Goal: Use online tool/utility: Utilize a website feature to perform a specific function

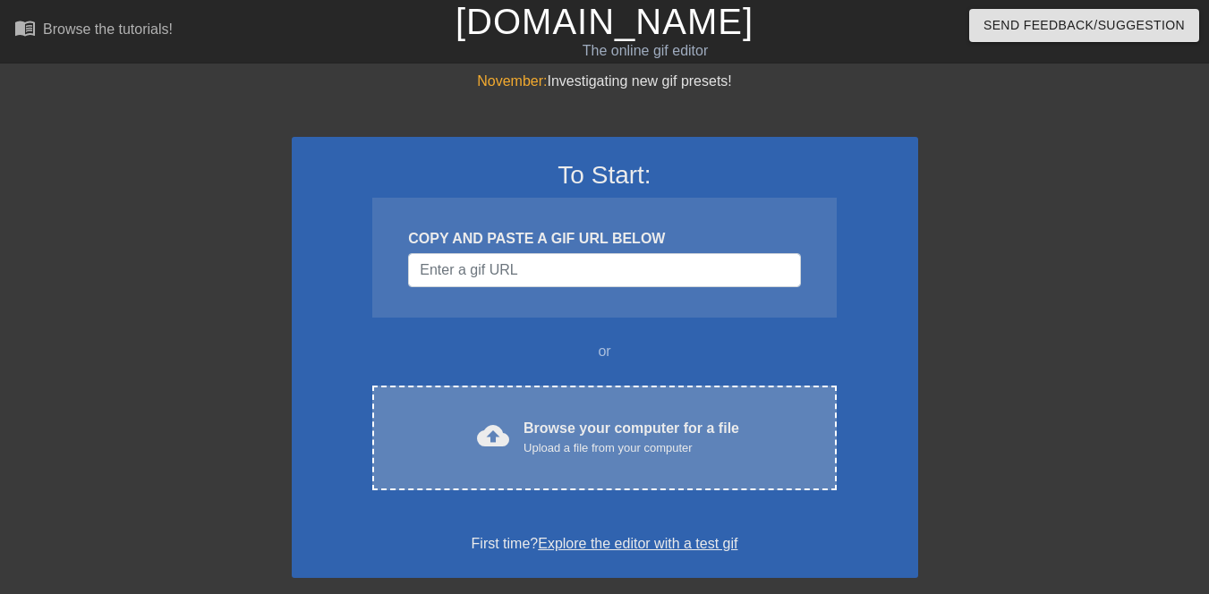
click at [618, 444] on div "Upload a file from your computer" at bounding box center [632, 448] width 216 height 18
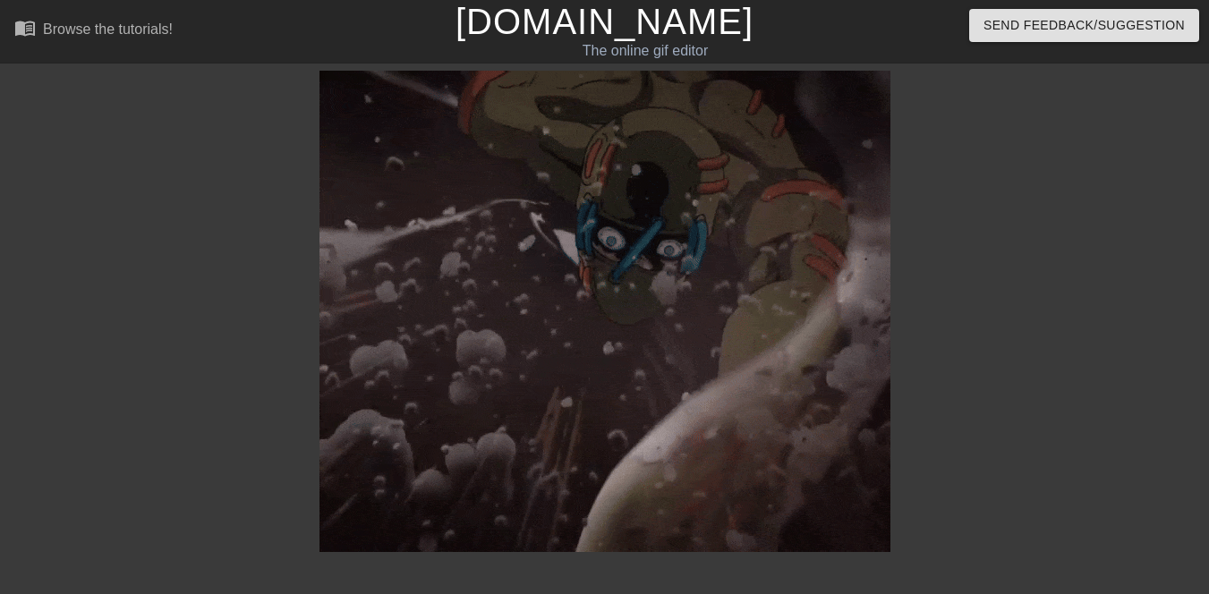
click at [0, 473] on div "done Downloading done Loading onto page done Analyzing Gif" at bounding box center [604, 346] width 1209 height 550
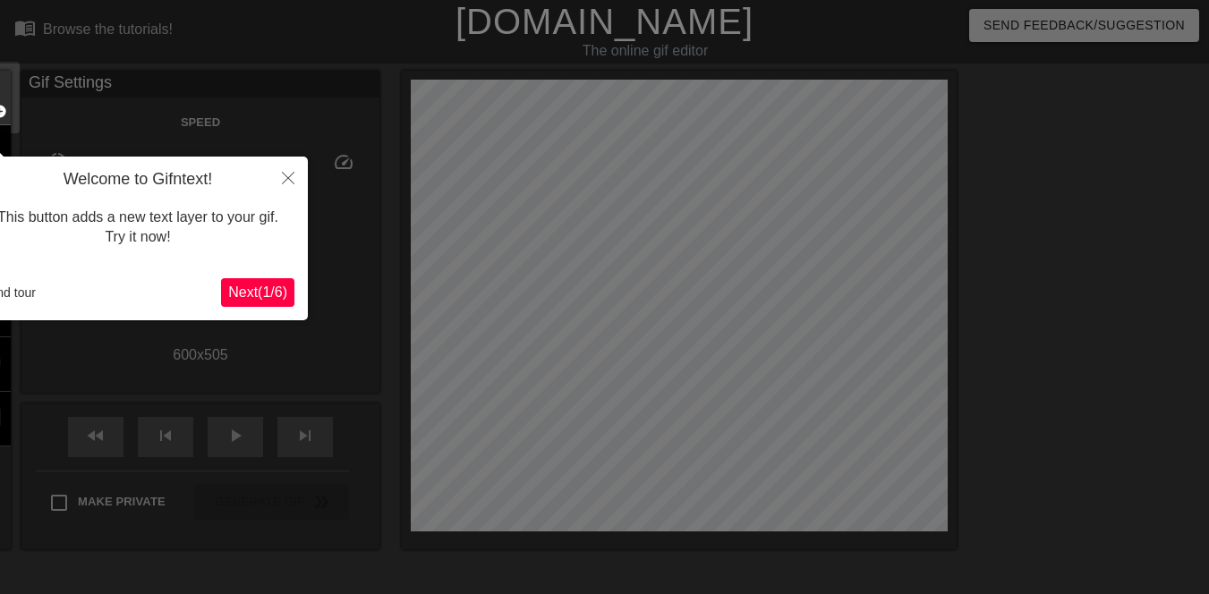
click at [261, 285] on span "Next ( 1 / 6 )" at bounding box center [257, 292] width 59 height 15
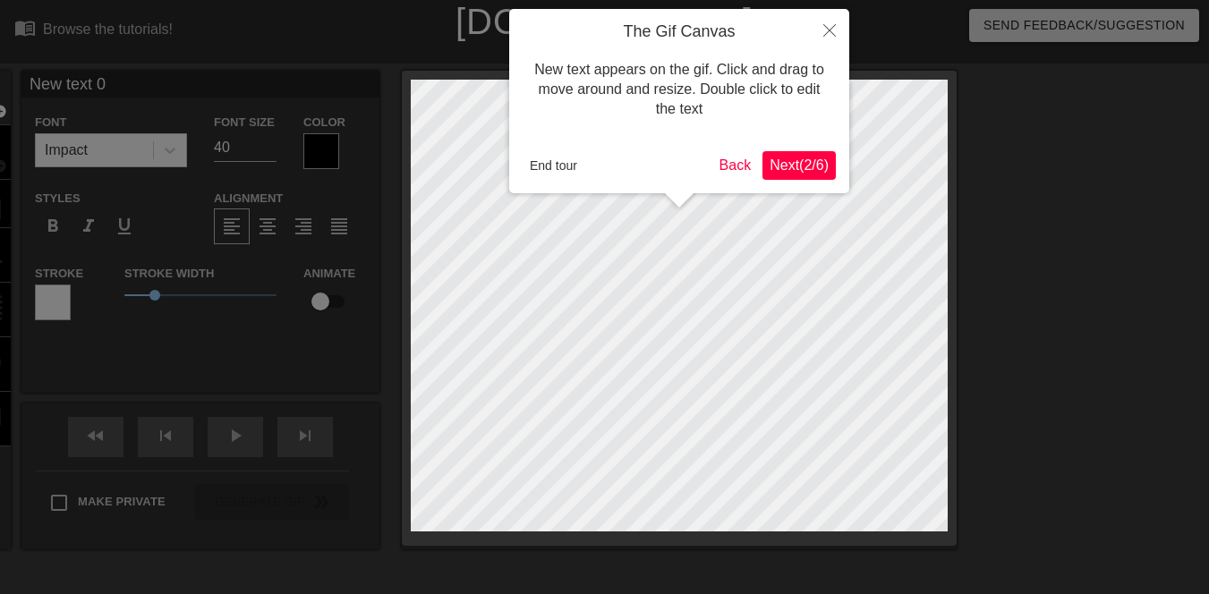
click at [798, 168] on span "Next ( 2 / 6 )" at bounding box center [799, 165] width 59 height 15
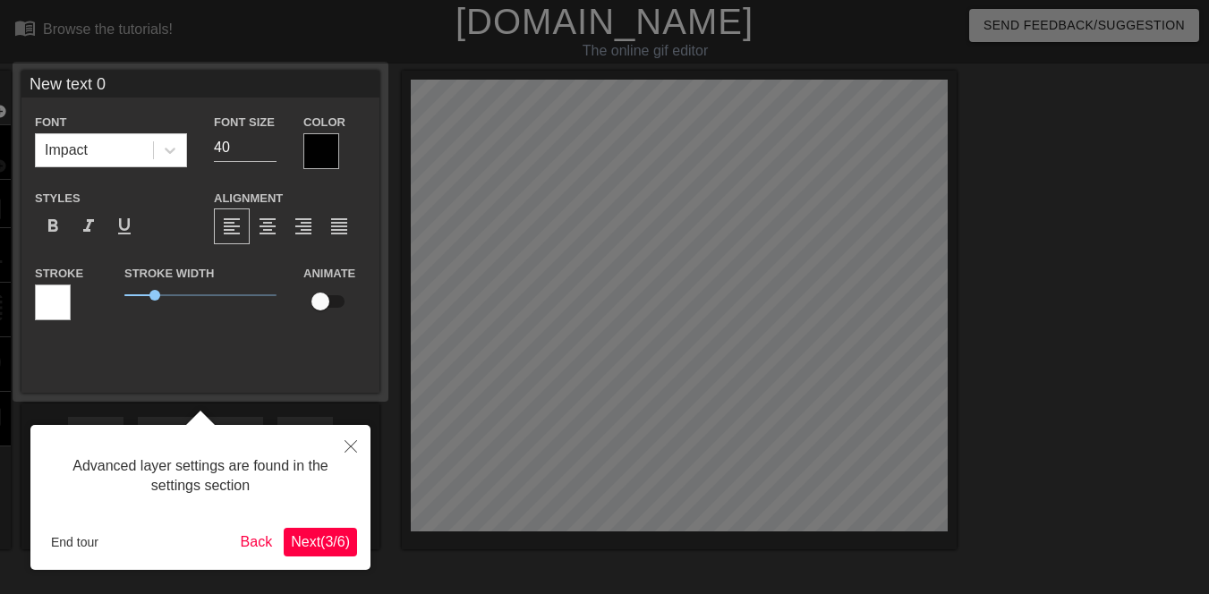
scroll to position [44, 0]
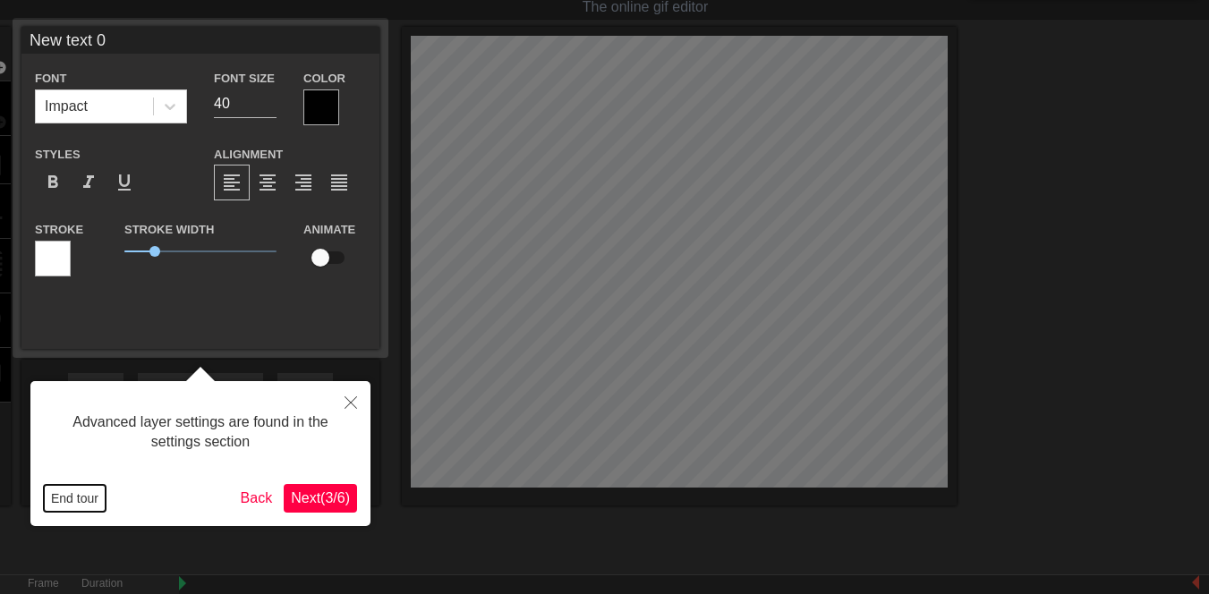
click at [81, 498] on button "End tour" at bounding box center [75, 498] width 62 height 27
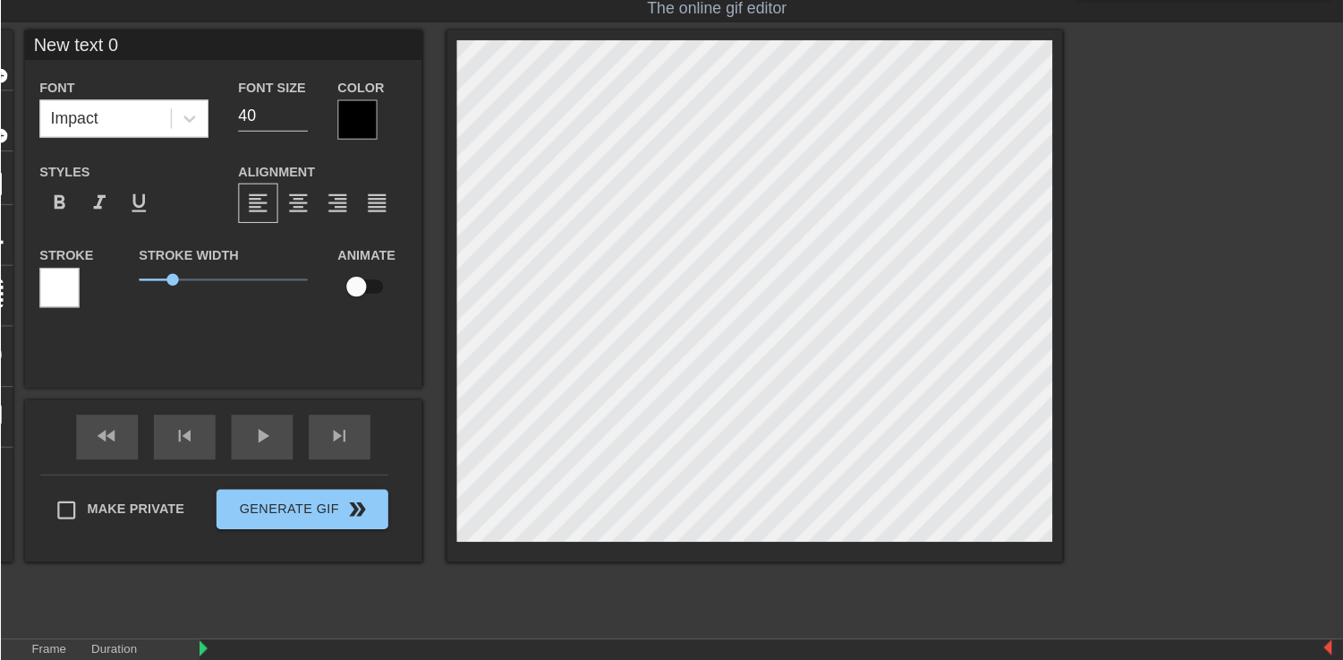
scroll to position [43, 0]
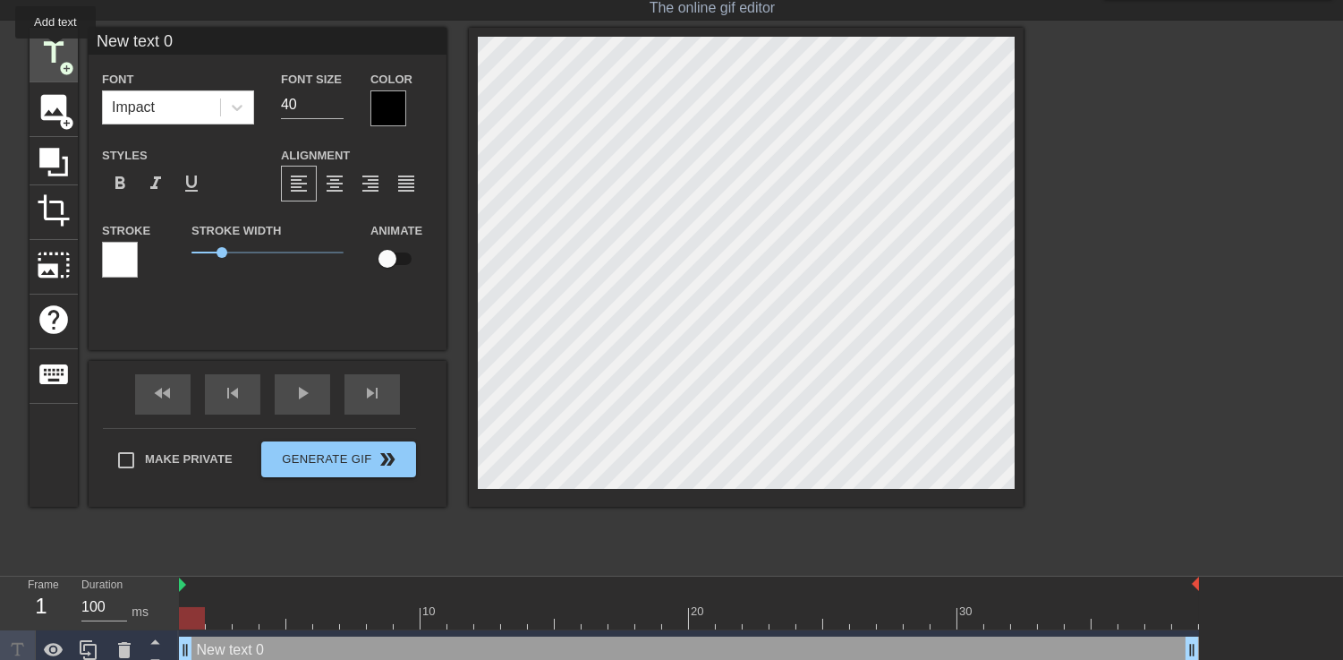
click at [55, 51] on span "title" at bounding box center [54, 53] width 34 height 34
type input "New text 1"
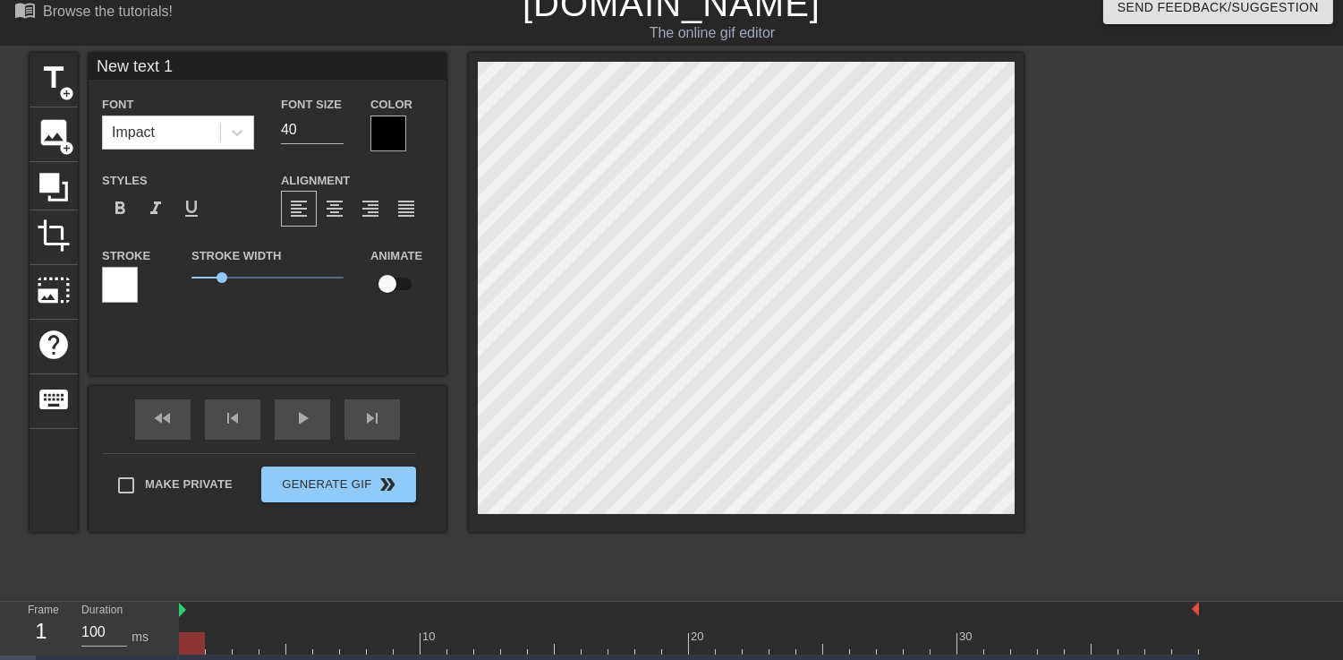
scroll to position [0, 0]
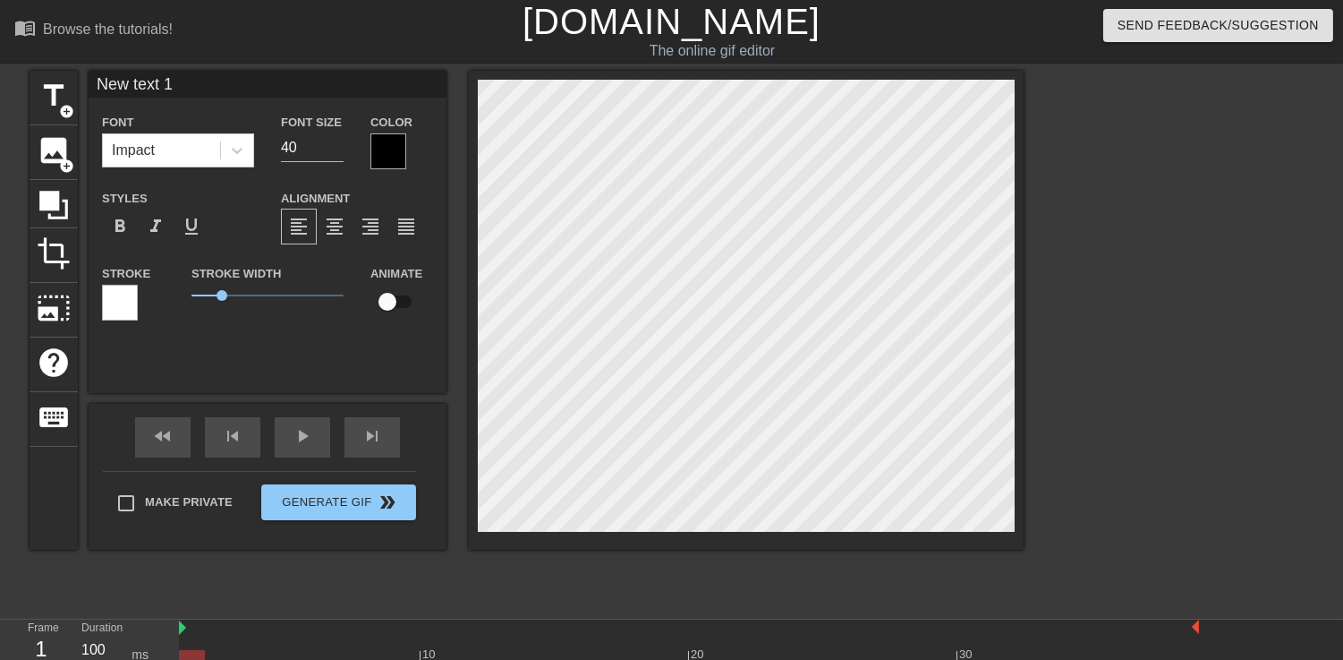
type input "New text 0"
click at [57, 199] on icon at bounding box center [53, 205] width 29 height 29
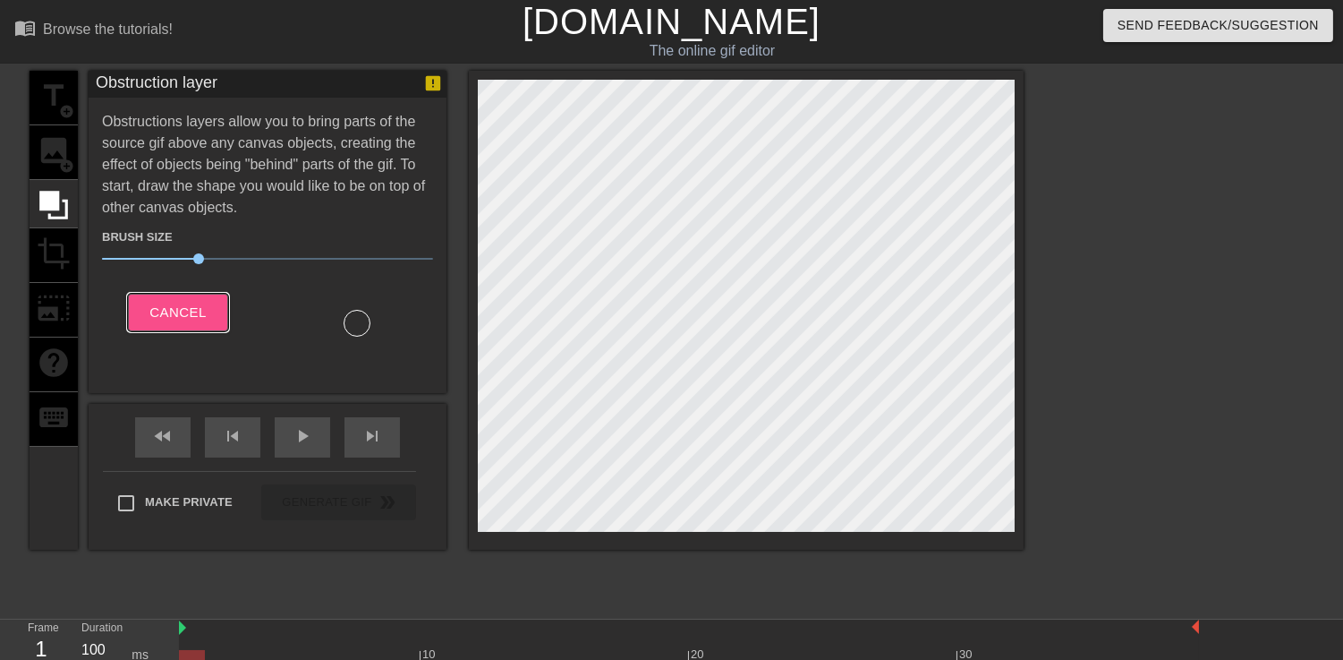
click at [174, 322] on button "Cancel" at bounding box center [177, 313] width 99 height 38
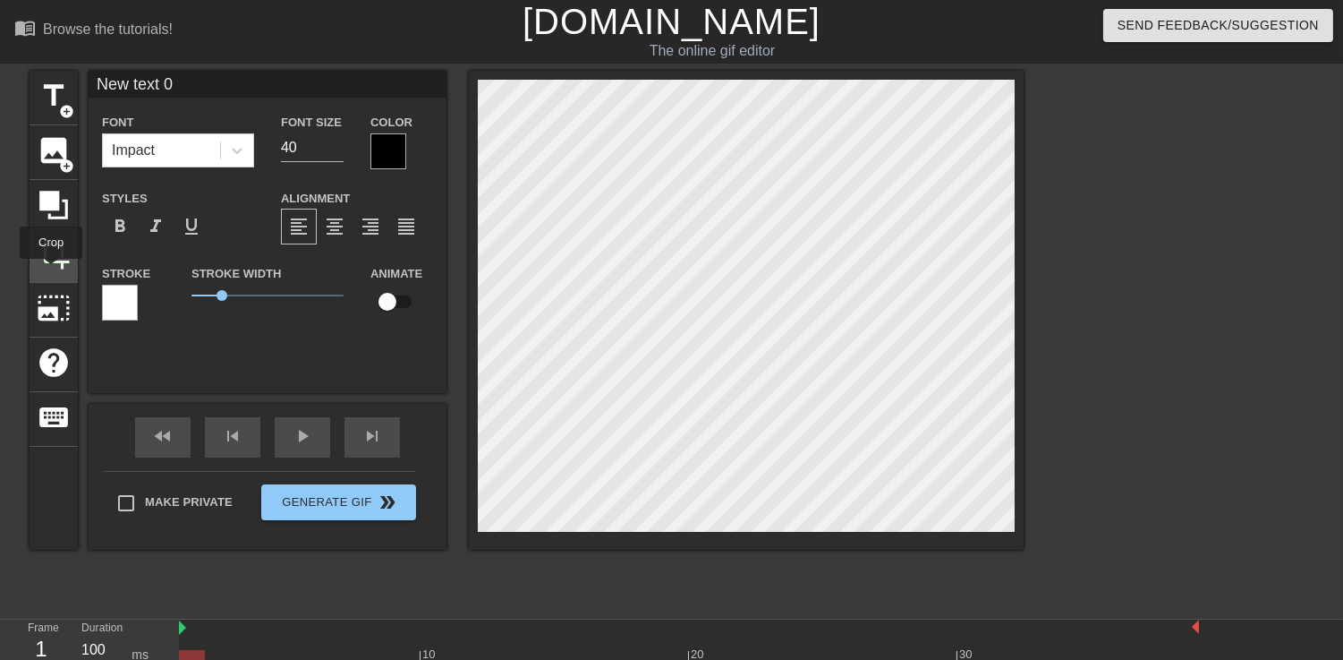
click at [50, 270] on div "crop" at bounding box center [54, 255] width 48 height 55
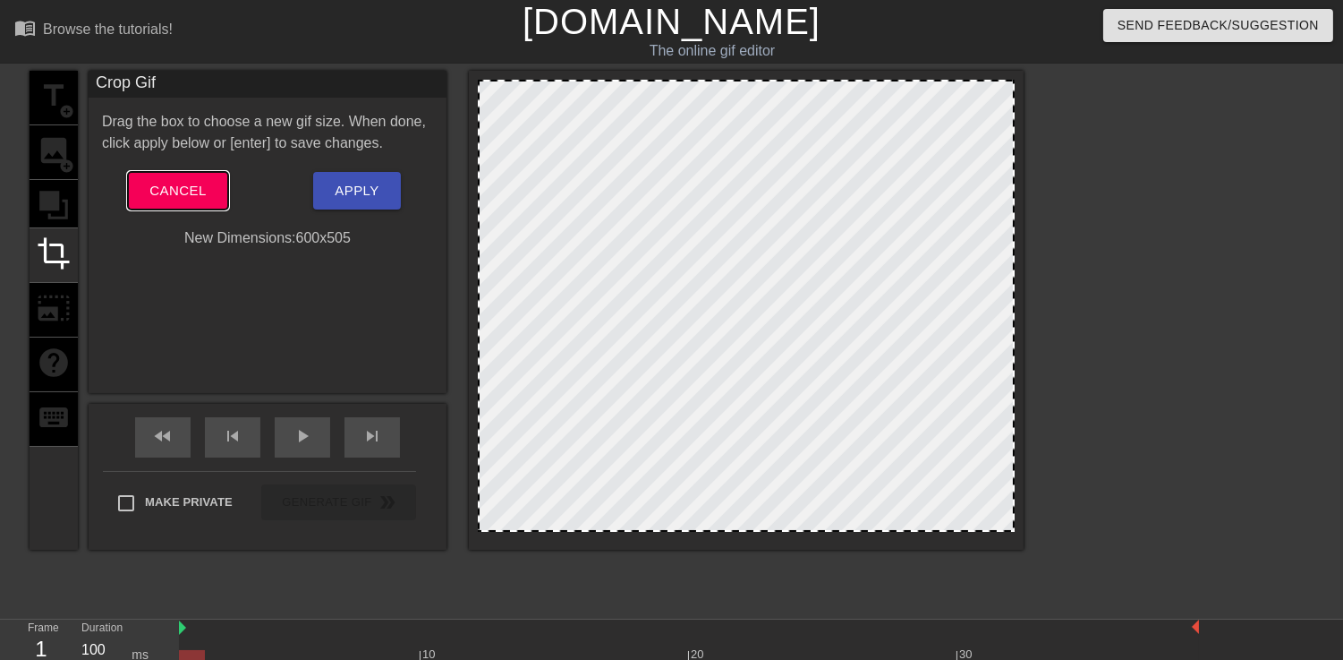
click at [176, 181] on span "Cancel" at bounding box center [177, 190] width 56 height 23
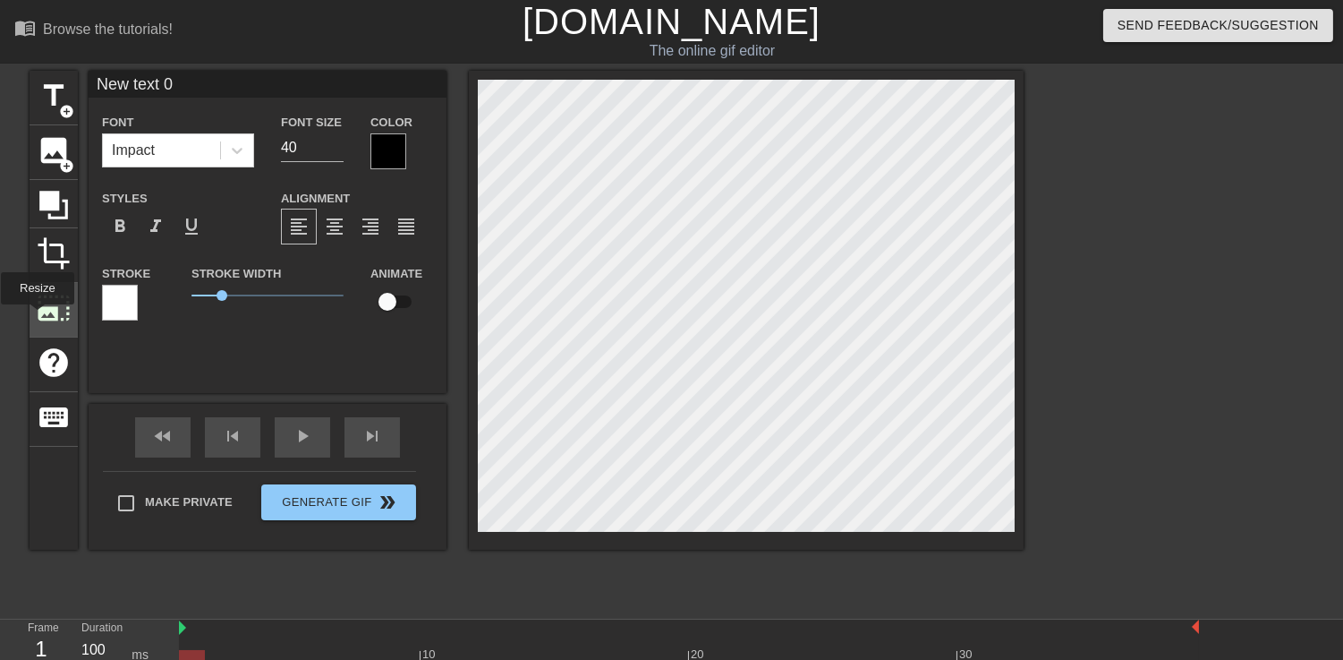
click at [37, 317] on span "photo_size_select_large" at bounding box center [54, 308] width 34 height 34
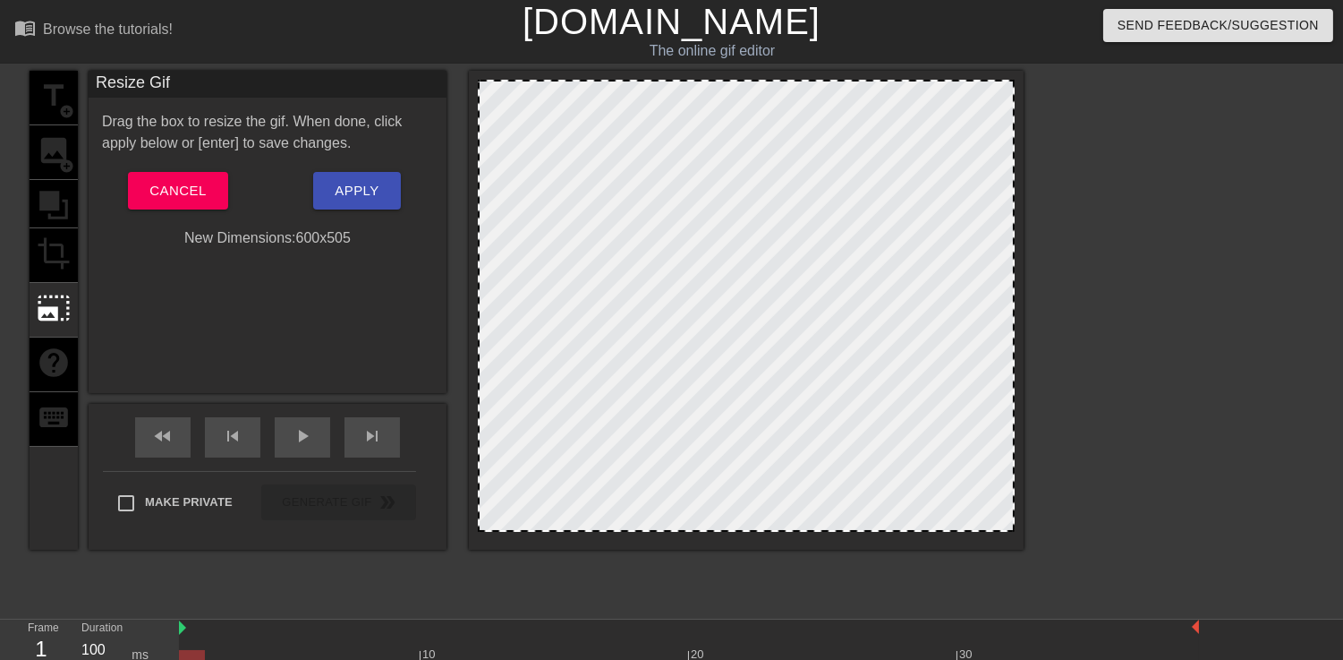
drag, startPoint x: 483, startPoint y: 83, endPoint x: 526, endPoint y: 188, distance: 113.2
click at [526, 188] on div at bounding box center [746, 306] width 537 height 452
click at [327, 239] on div "New Dimensions: 600 x 505" at bounding box center [268, 237] width 358 height 21
drag, startPoint x: 504, startPoint y: 192, endPoint x: 584, endPoint y: 264, distance: 107.7
click at [584, 264] on div at bounding box center [746, 306] width 537 height 452
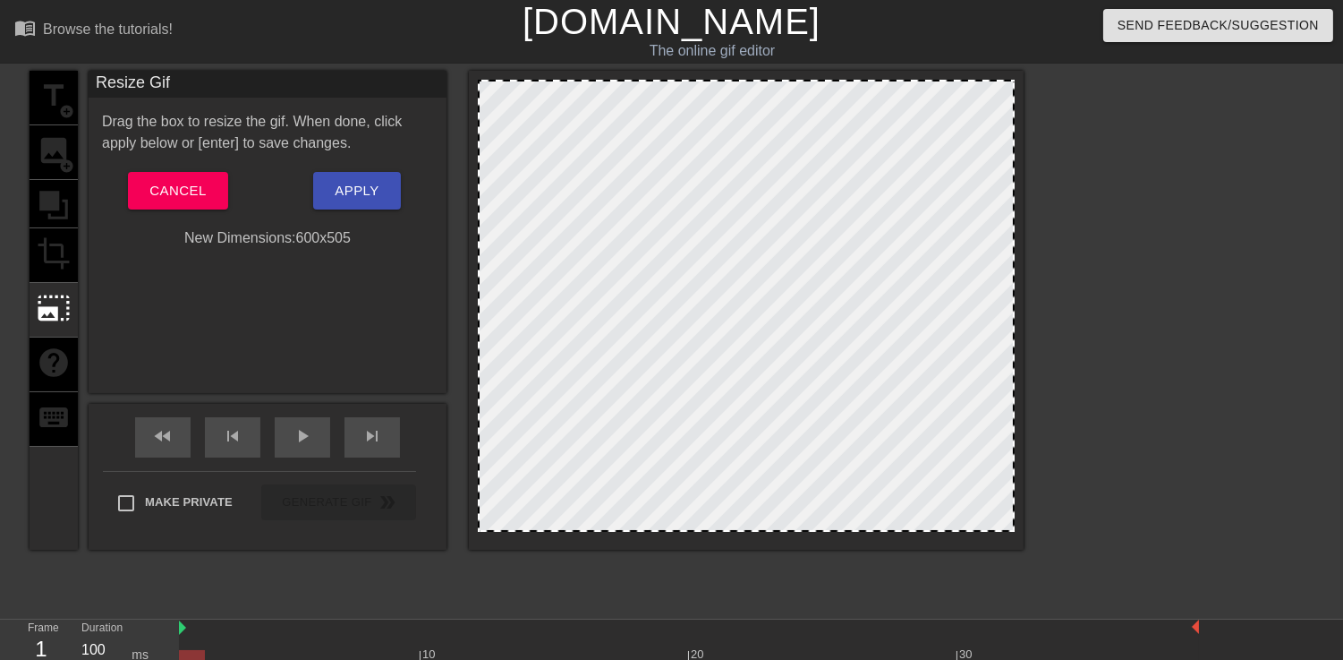
click at [481, 255] on div at bounding box center [746, 306] width 537 height 452
click at [167, 442] on span "fast_rewind" at bounding box center [162, 435] width 21 height 21
click at [167, 443] on span "fast_rewind" at bounding box center [162, 435] width 21 height 21
click at [184, 165] on div "Drag the box to resize the gif. When done, click apply below or [enter] to save…" at bounding box center [267, 180] width 331 height 138
click at [200, 183] on span "Cancel" at bounding box center [177, 190] width 56 height 23
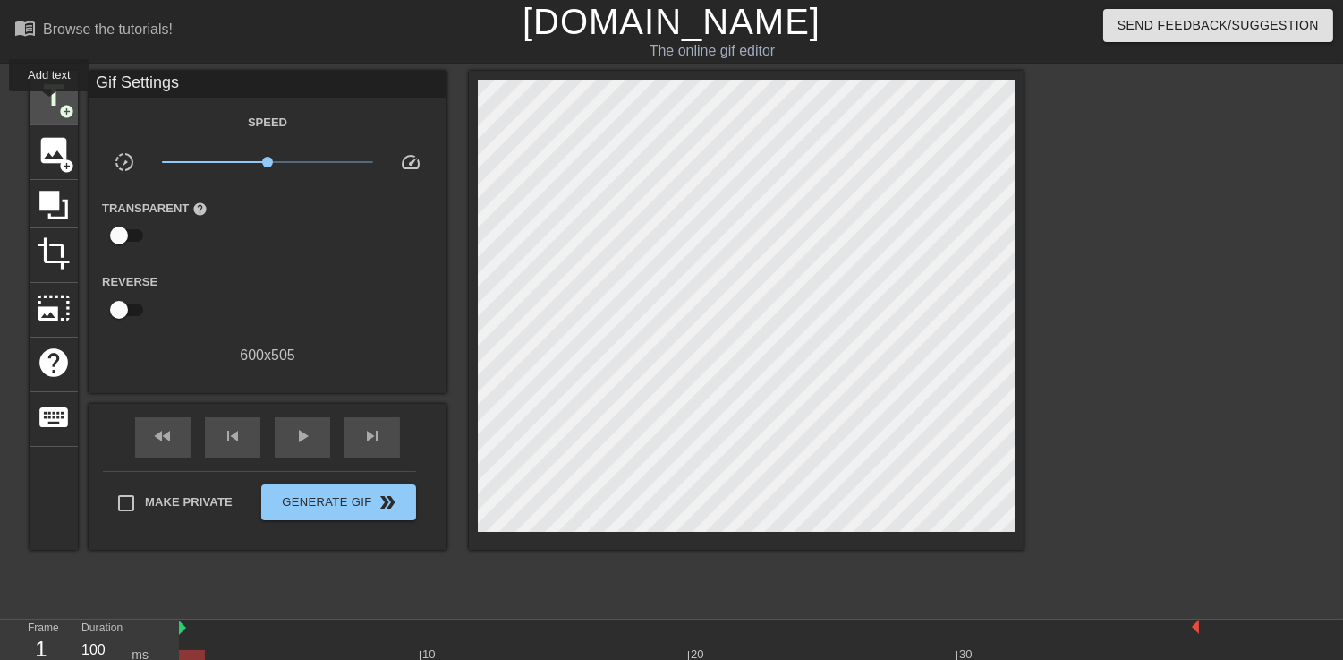
click at [49, 104] on span "title" at bounding box center [54, 96] width 34 height 34
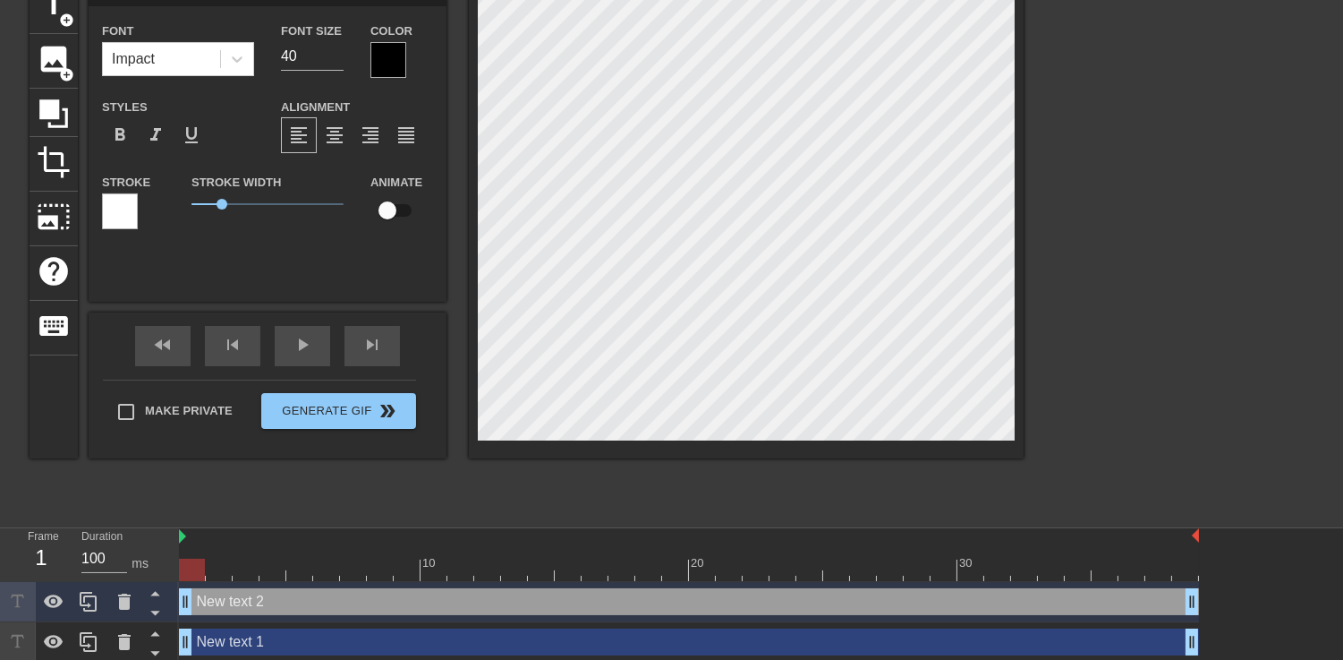
scroll to position [136, 0]
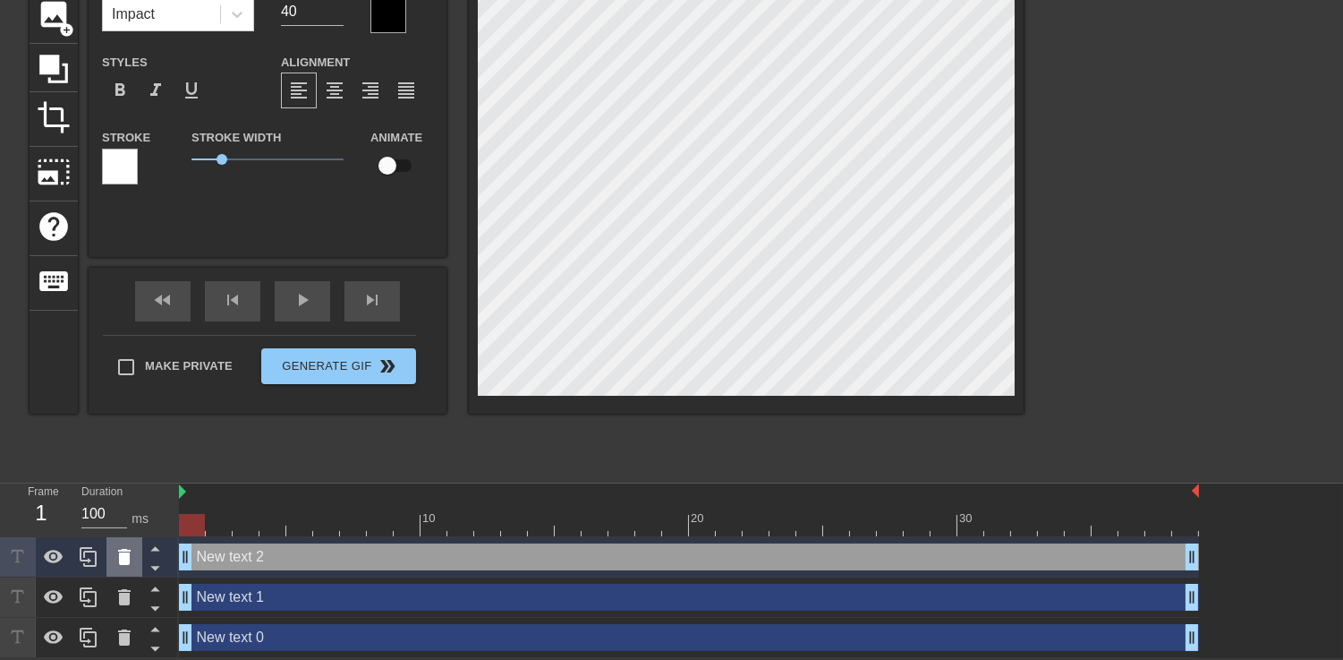
click at [119, 553] on icon at bounding box center [124, 556] width 21 height 21
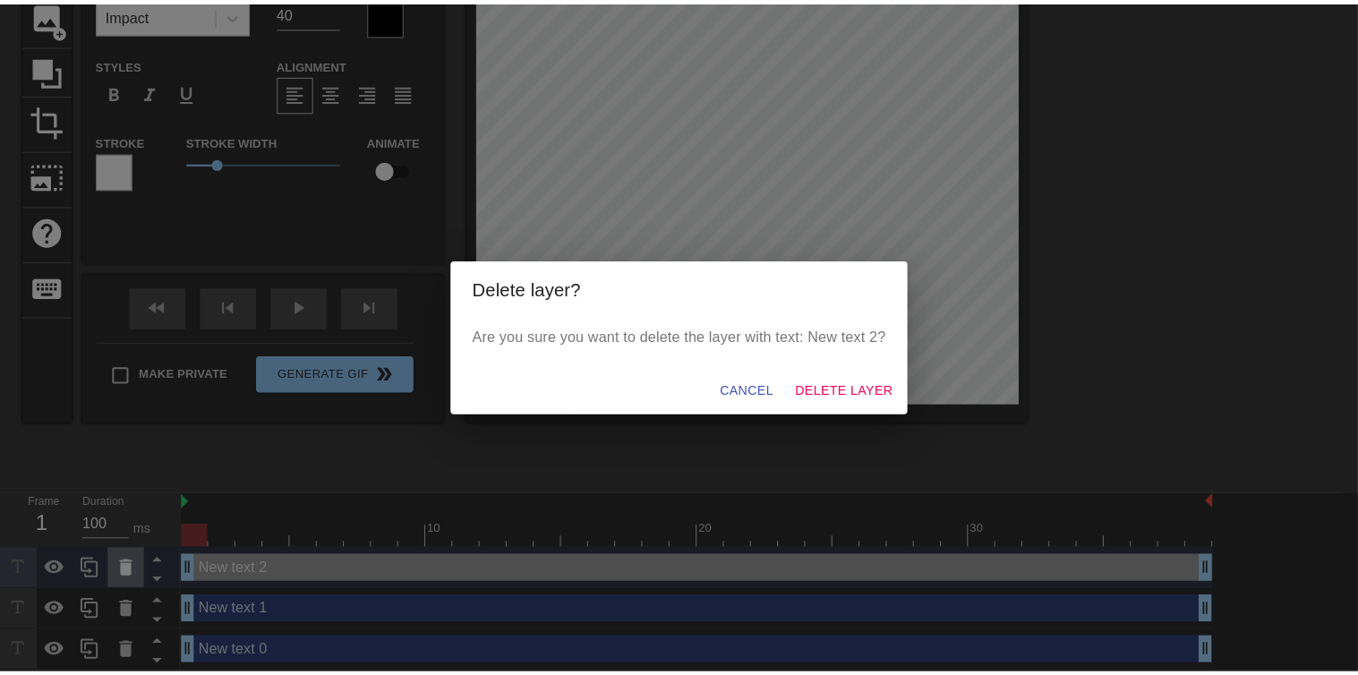
scroll to position [121, 0]
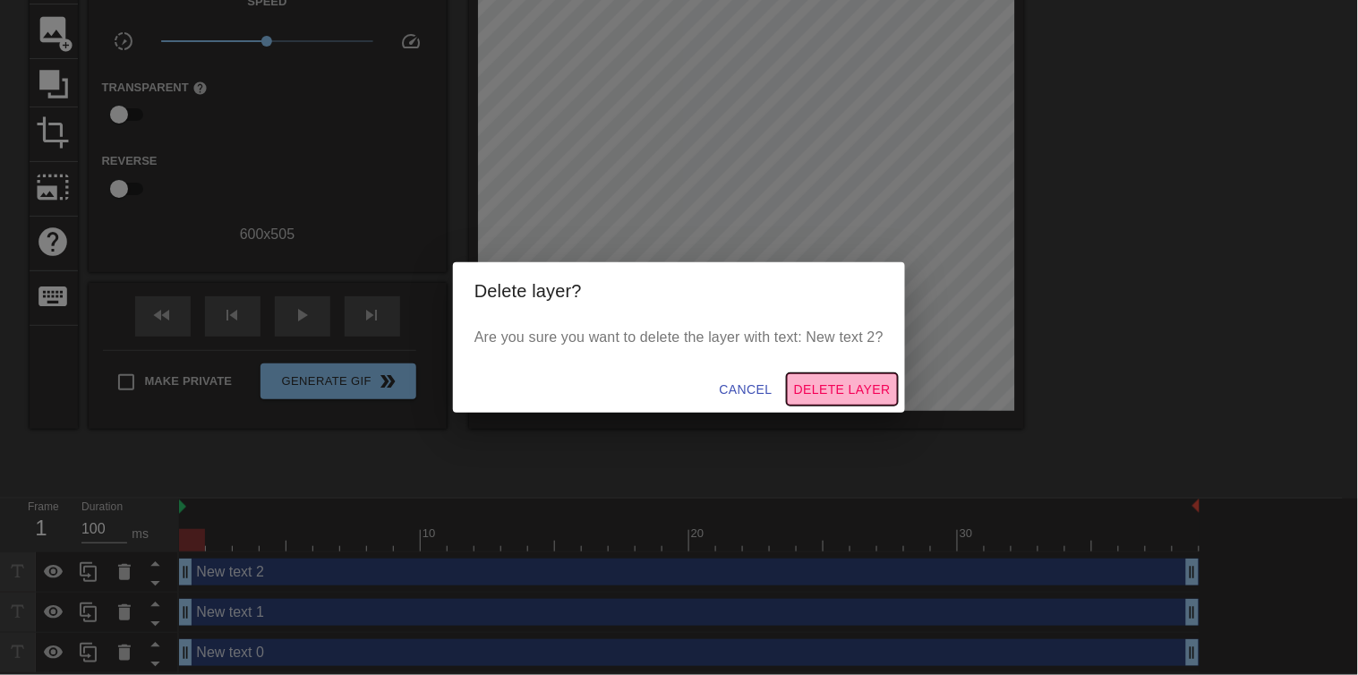
click at [828, 385] on span "Delete Layer" at bounding box center [842, 390] width 97 height 22
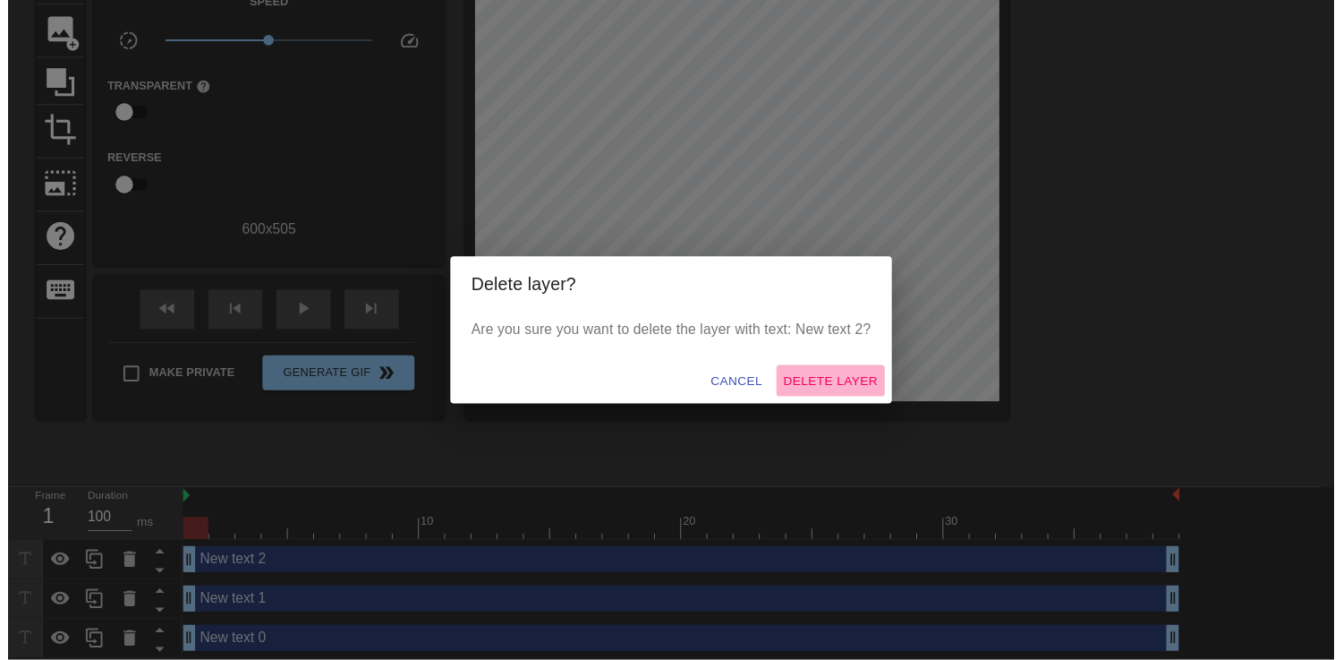
scroll to position [96, 0]
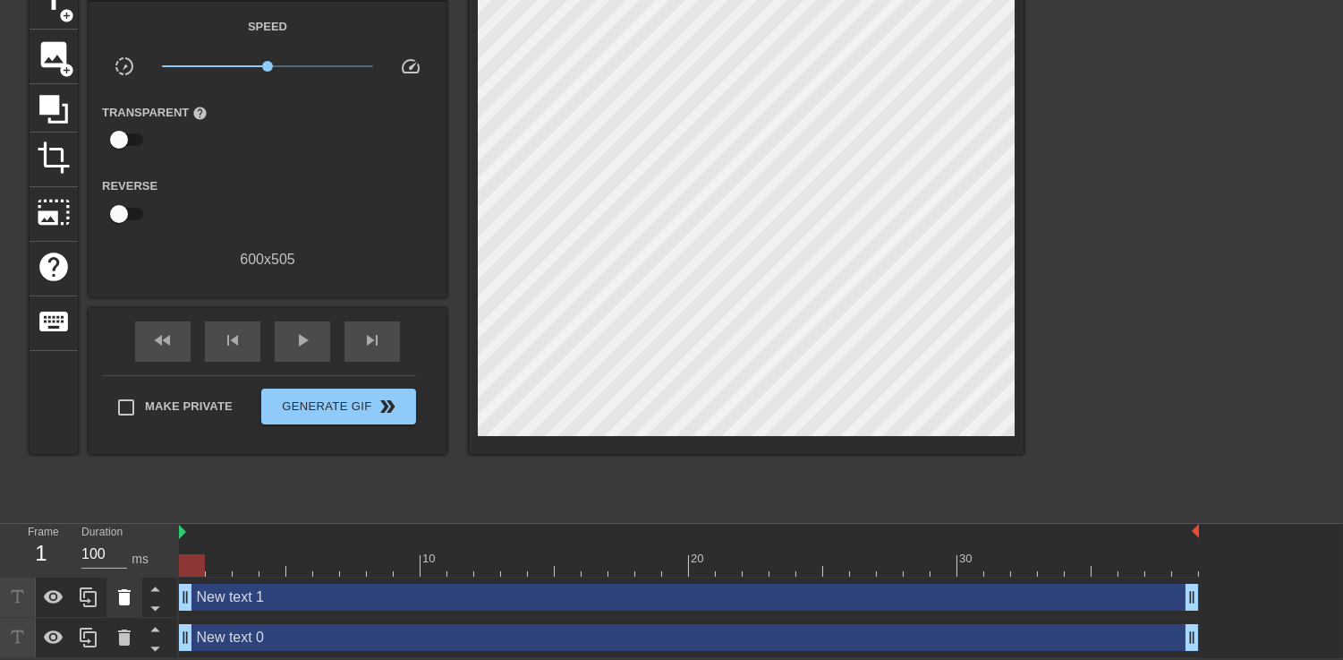
click at [126, 601] on icon at bounding box center [124, 597] width 13 height 16
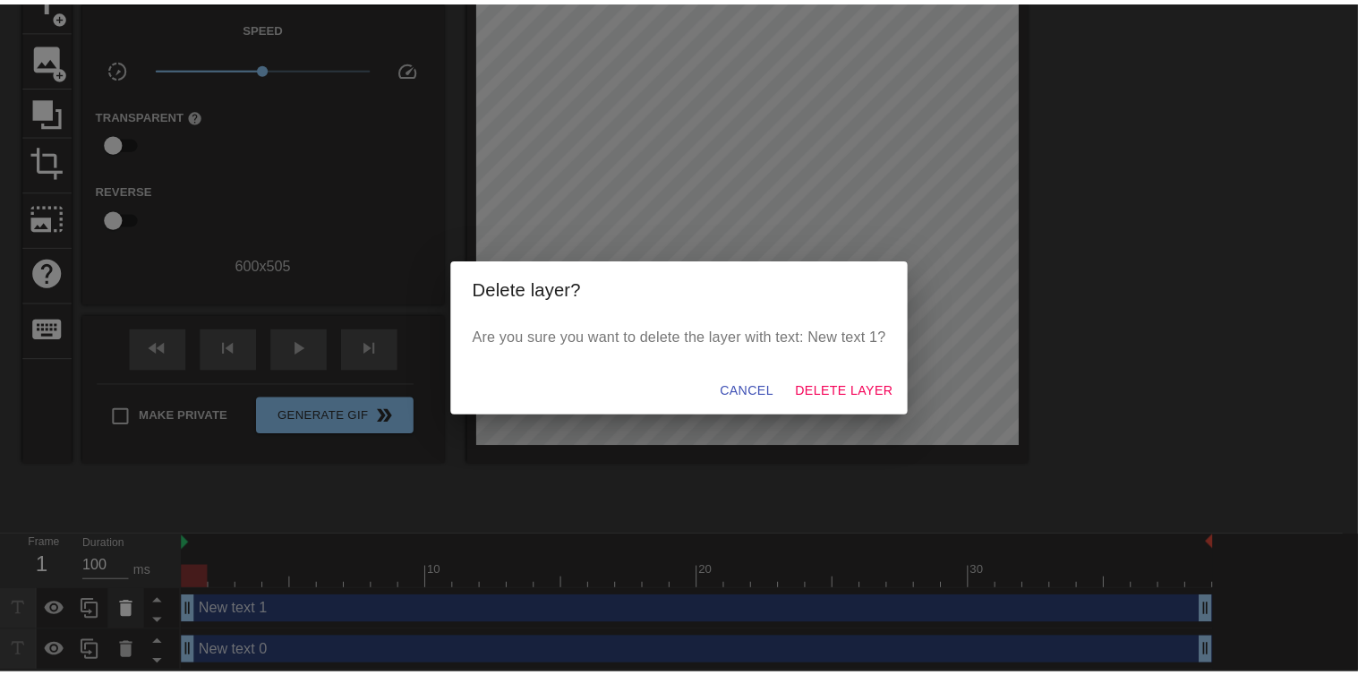
scroll to position [81, 0]
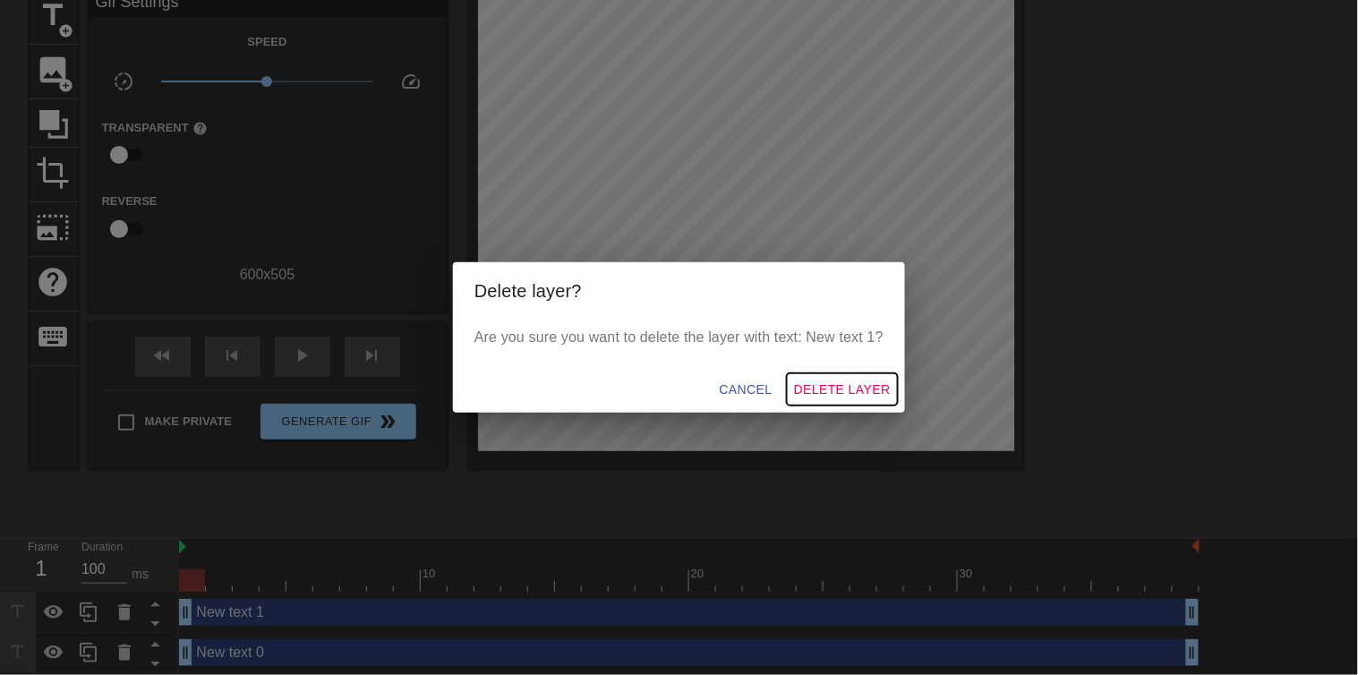
click at [847, 391] on span "Delete Layer" at bounding box center [842, 390] width 97 height 22
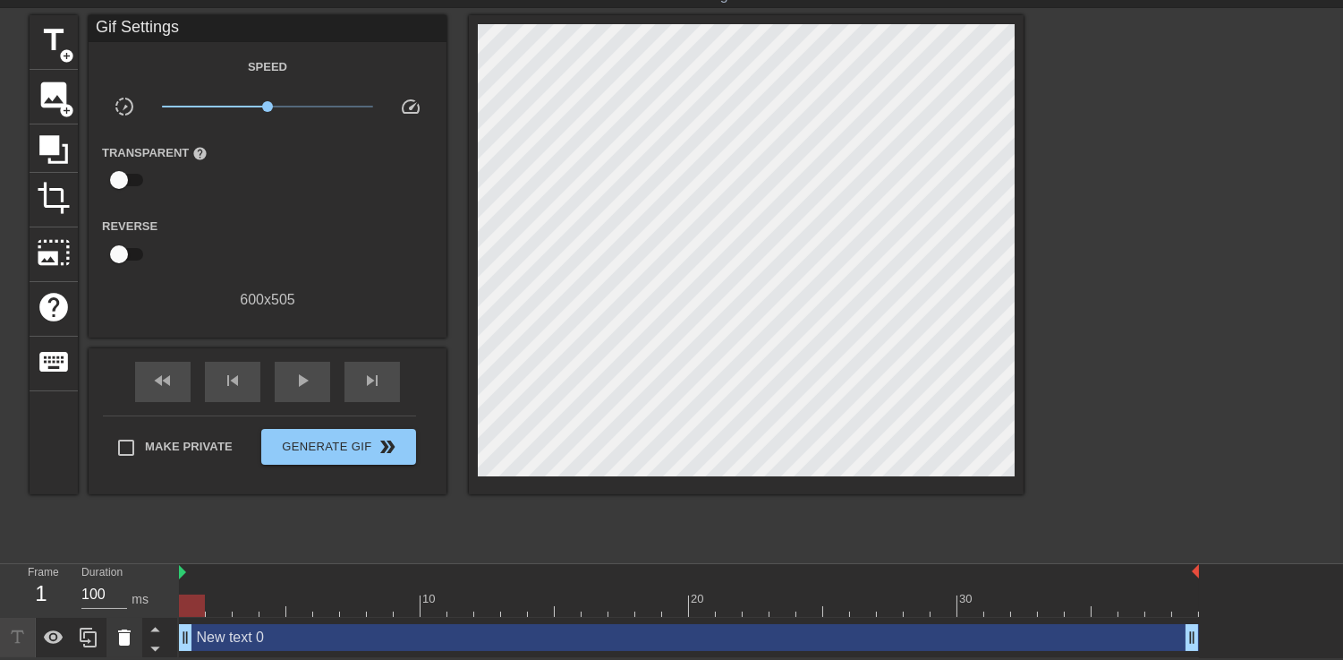
click at [130, 640] on icon at bounding box center [124, 636] width 21 height 21
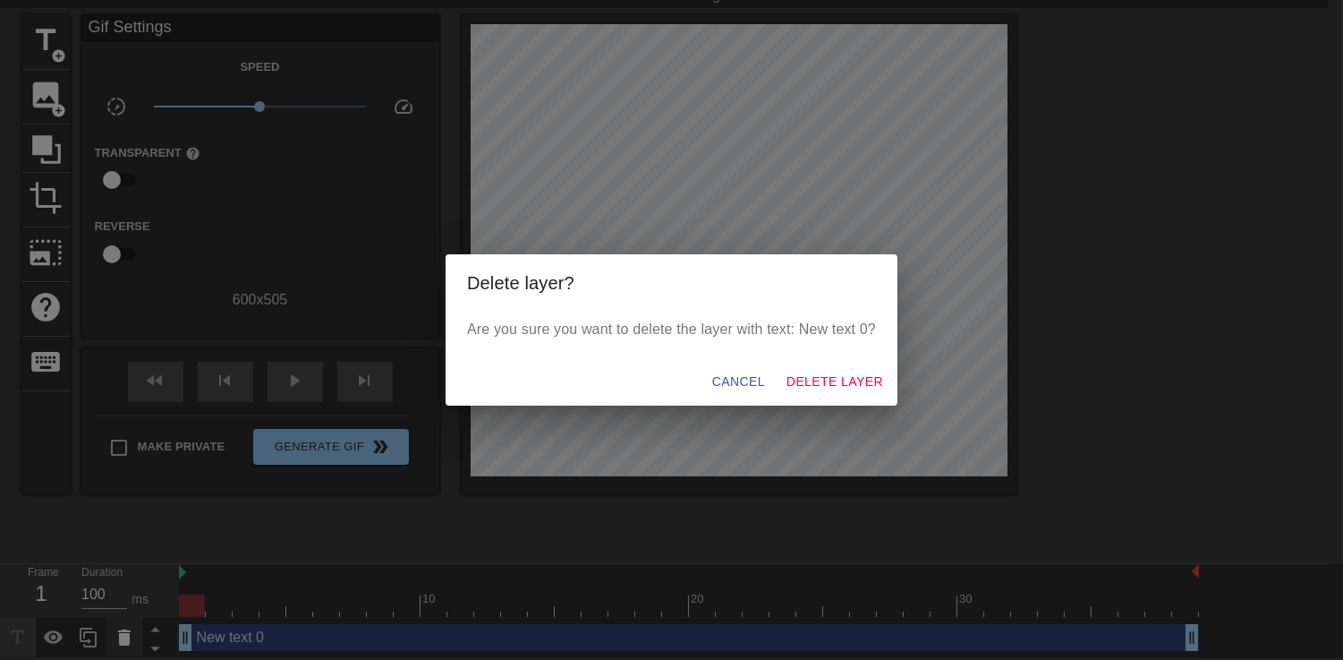
scroll to position [40, 0]
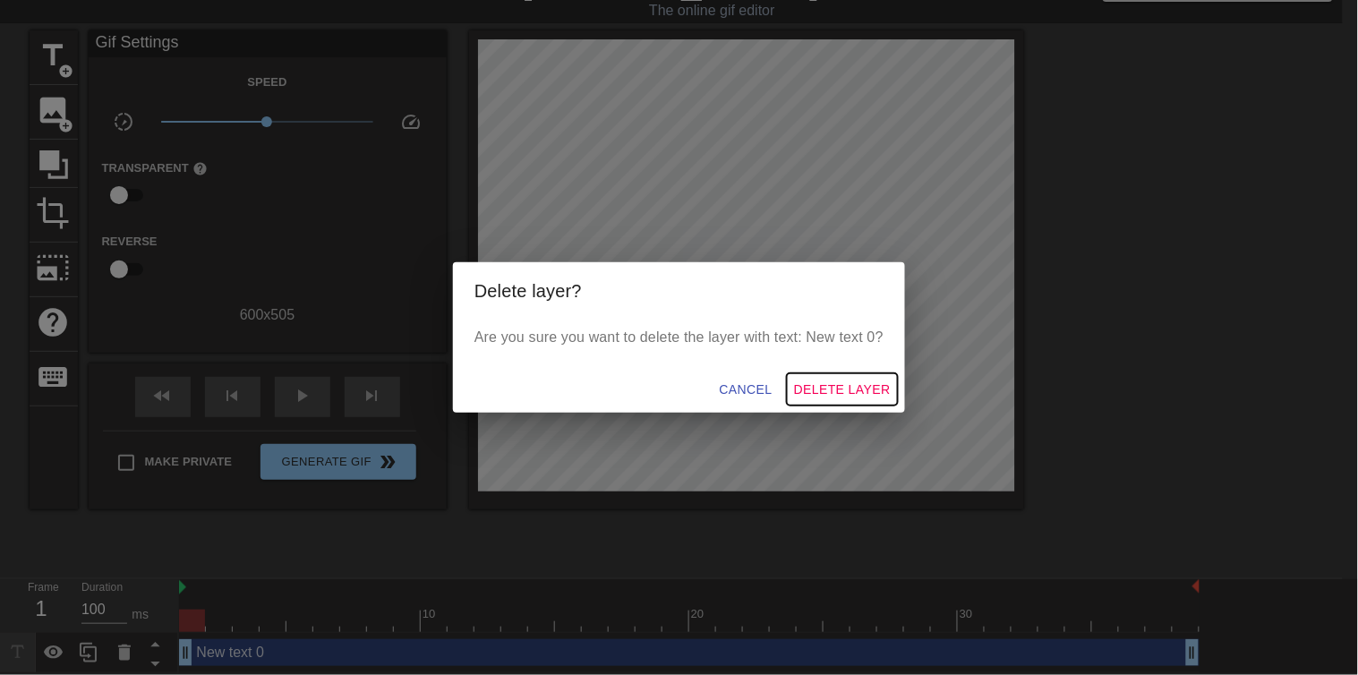
click at [813, 377] on button "Delete Layer" at bounding box center [842, 389] width 111 height 33
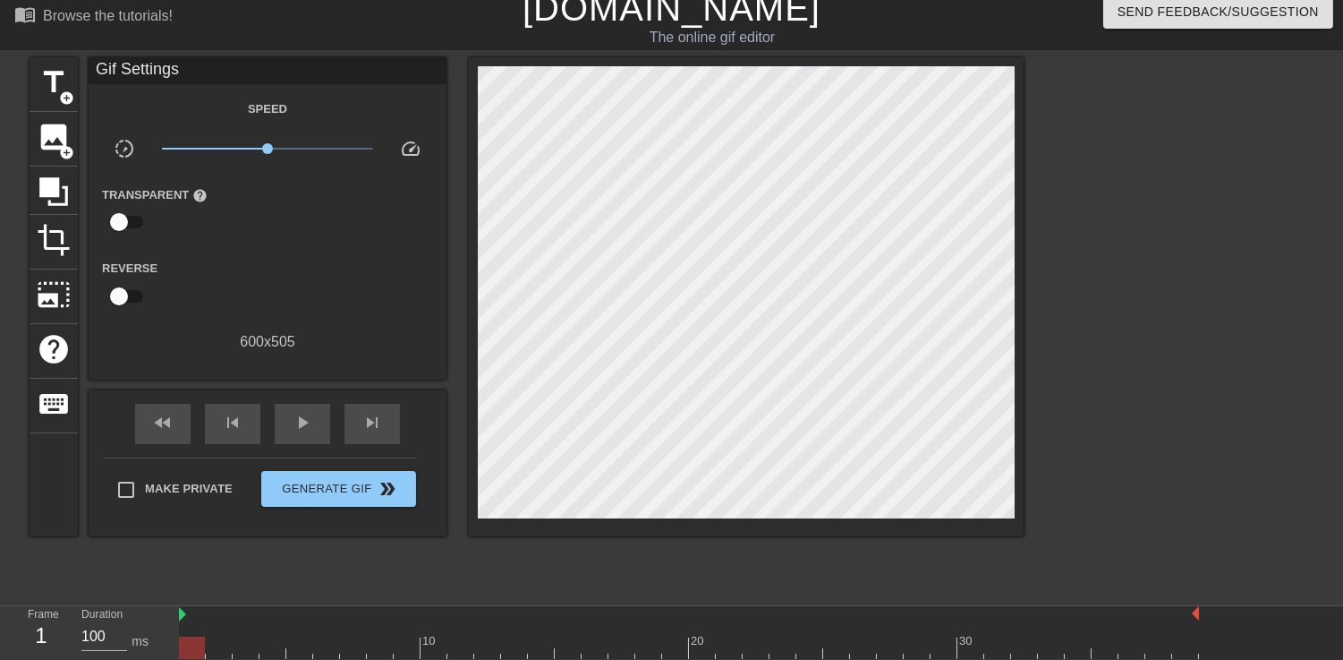
scroll to position [0, 0]
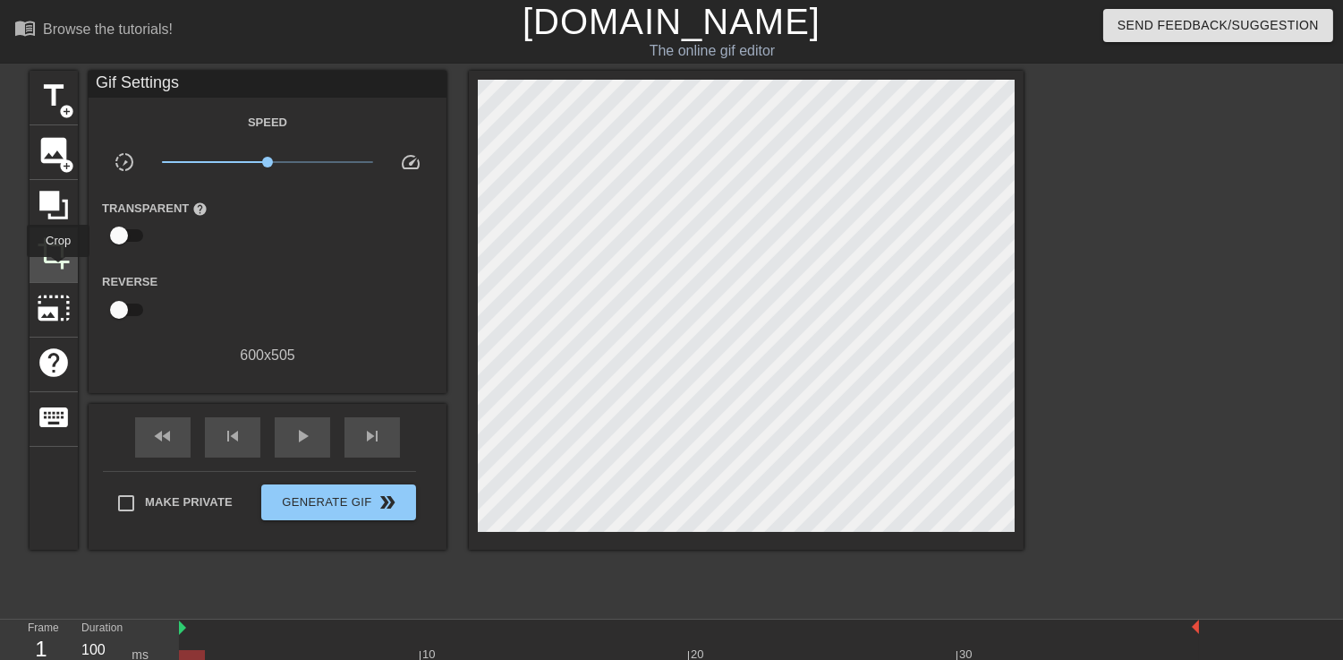
click at [58, 269] on div "crop" at bounding box center [54, 255] width 48 height 55
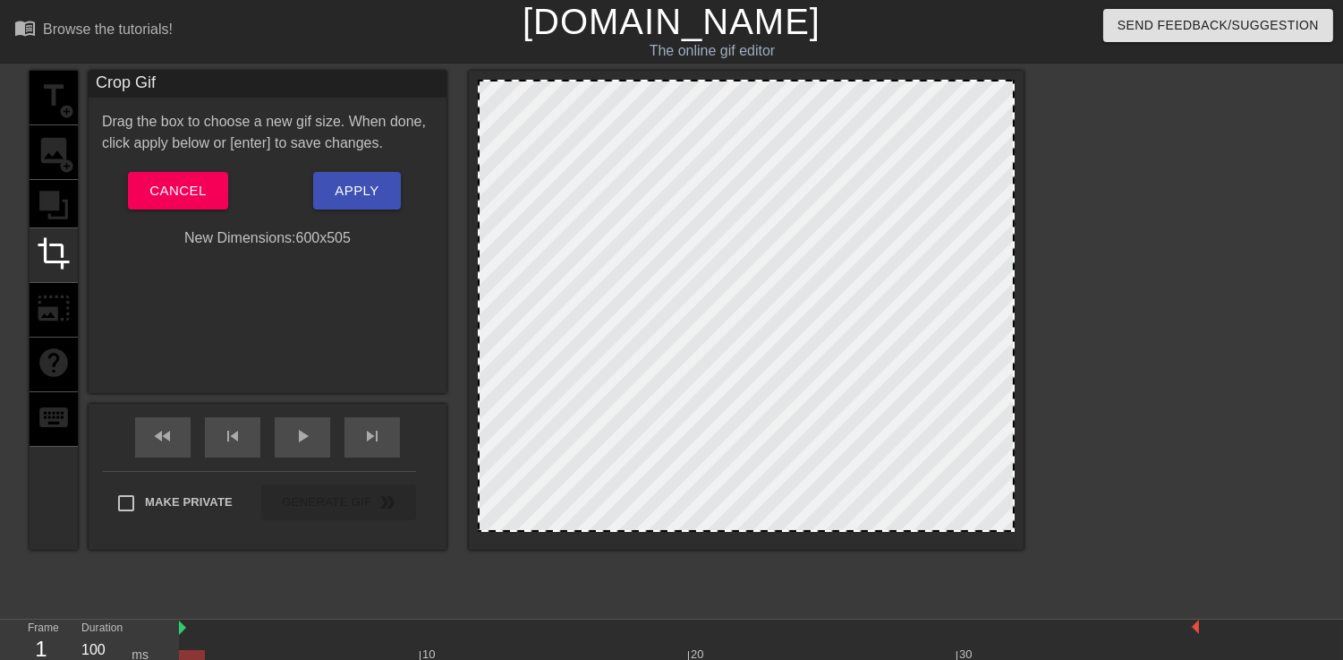
click at [510, 164] on div at bounding box center [746, 306] width 537 height 452
drag, startPoint x: 510, startPoint y: 164, endPoint x: 513, endPoint y: 193, distance: 29.7
click at [510, 193] on div at bounding box center [746, 306] width 537 height 452
drag, startPoint x: 510, startPoint y: 197, endPoint x: 592, endPoint y: 221, distance: 85.0
click at [594, 221] on div at bounding box center [746, 306] width 537 height 452
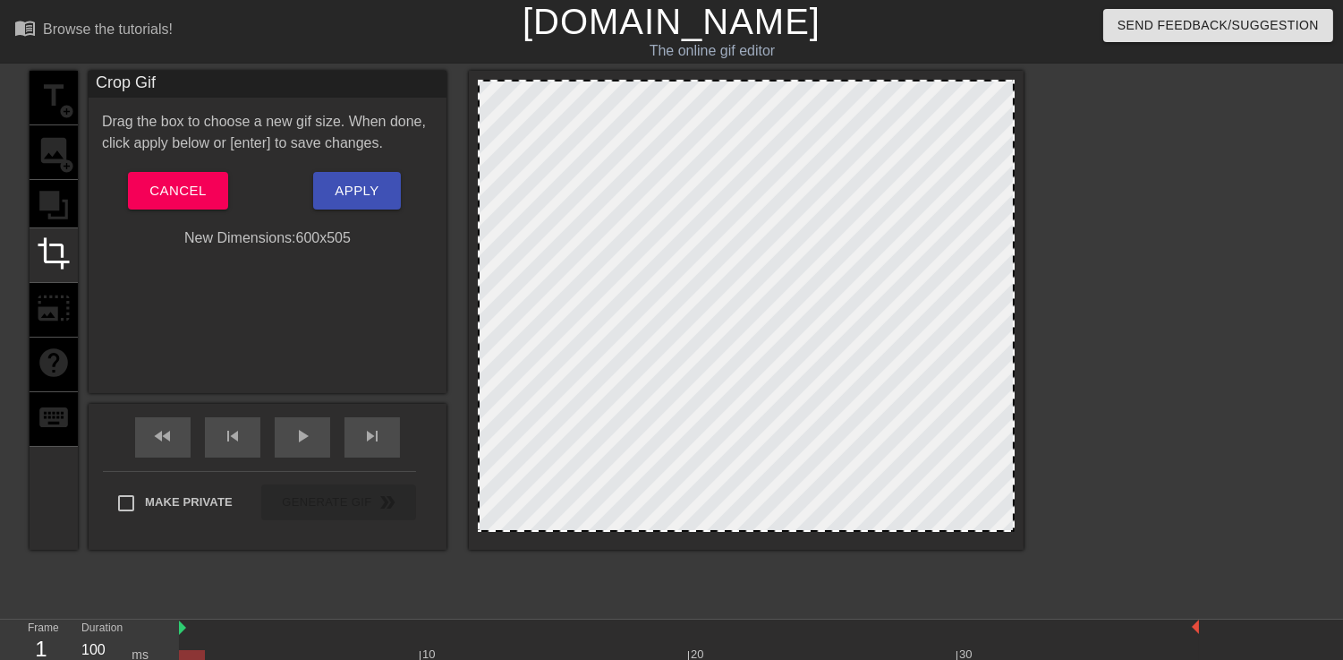
click at [475, 219] on div at bounding box center [746, 310] width 555 height 479
drag, startPoint x: 540, startPoint y: 210, endPoint x: 821, endPoint y: 247, distance: 283.4
drag, startPoint x: 821, startPoint y: 247, endPoint x: 663, endPoint y: 177, distance: 172.3
click at [663, 177] on div at bounding box center [746, 306] width 537 height 452
click at [367, 191] on span "Apply" at bounding box center [357, 190] width 44 height 23
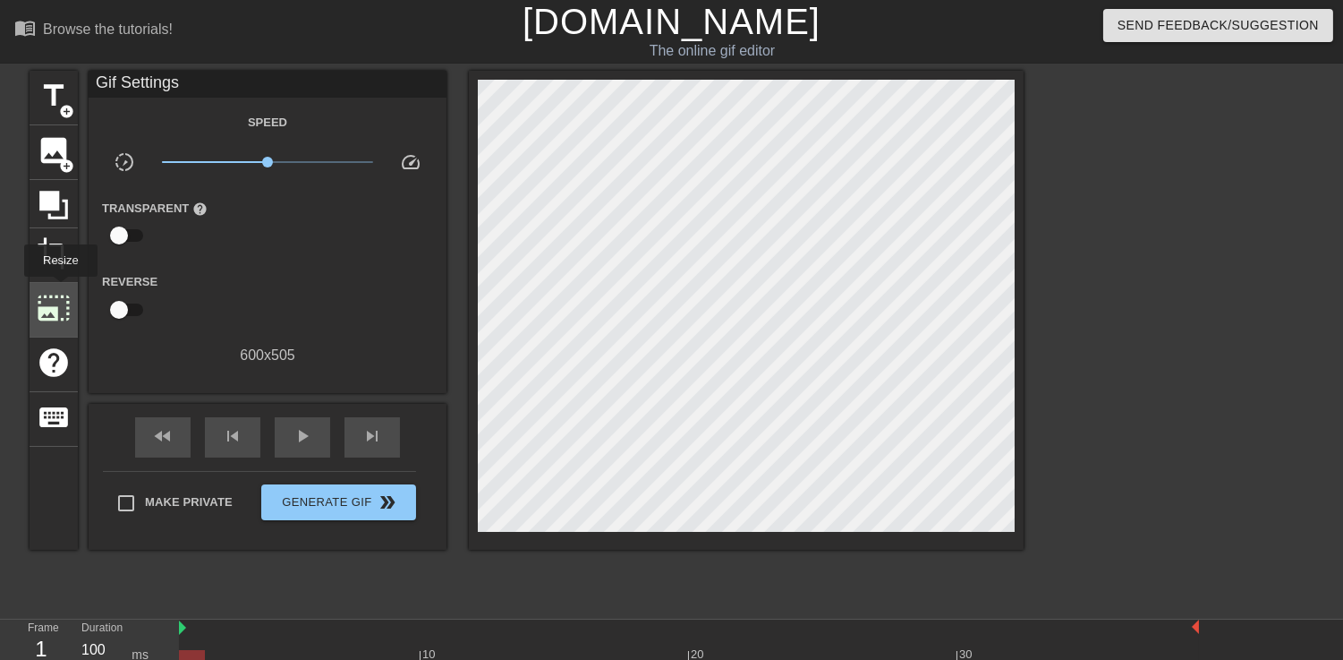
click at [59, 291] on span "photo_size_select_large" at bounding box center [54, 308] width 34 height 34
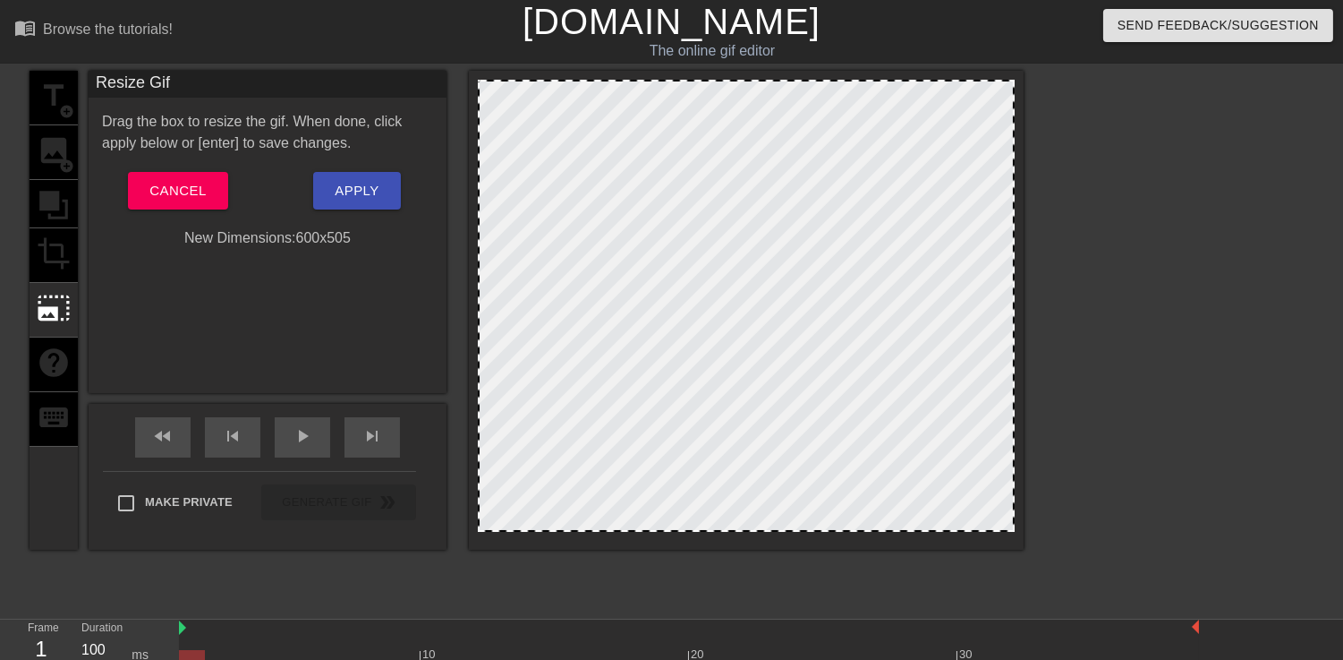
click at [311, 229] on div "New Dimensions: 600 x 505" at bounding box center [268, 237] width 358 height 21
click at [302, 235] on div "New Dimensions: 600 x 505" at bounding box center [268, 237] width 358 height 21
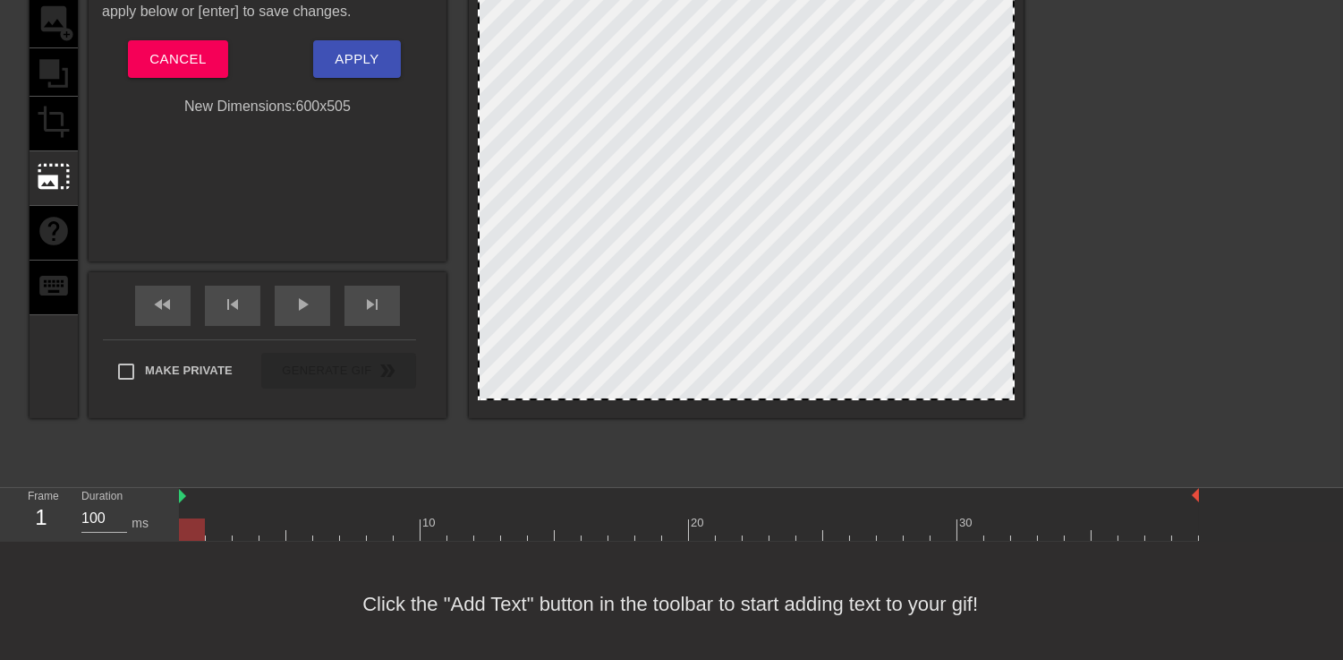
scroll to position [137, 0]
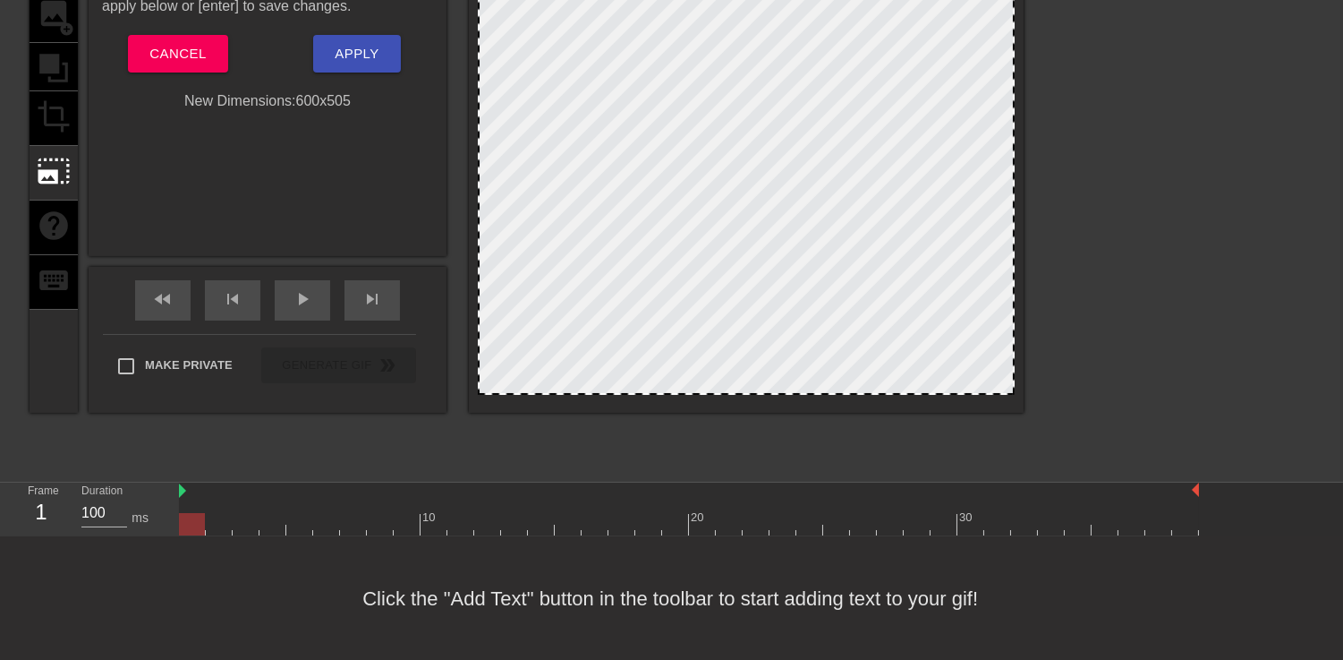
click at [605, 585] on div "Click the "Add Text" button in the toolbar to start adding text to your gif!" at bounding box center [671, 598] width 1343 height 124
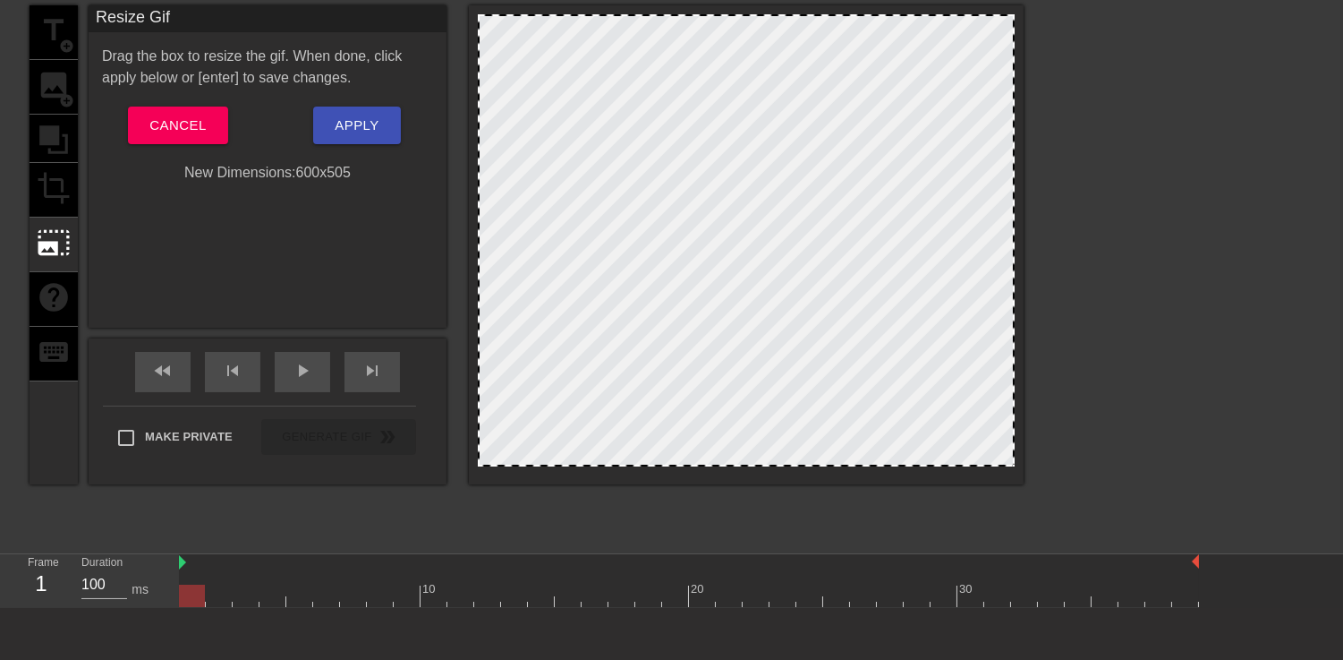
scroll to position [0, 0]
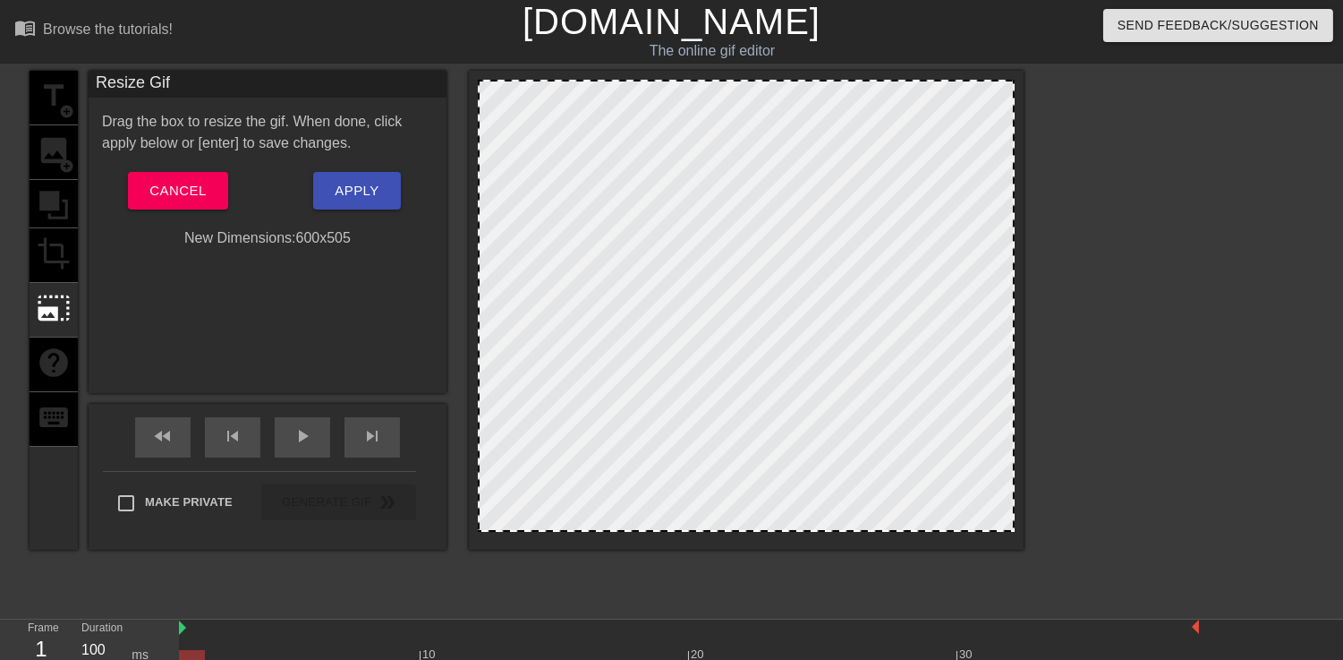
drag, startPoint x: 480, startPoint y: 81, endPoint x: 546, endPoint y: 124, distance: 78.9
click at [546, 124] on div at bounding box center [746, 306] width 537 height 452
drag, startPoint x: 1015, startPoint y: 98, endPoint x: 1003, endPoint y: 101, distance: 11.9
click at [1003, 101] on div at bounding box center [746, 310] width 555 height 479
click at [1014, 100] on div at bounding box center [746, 310] width 555 height 479
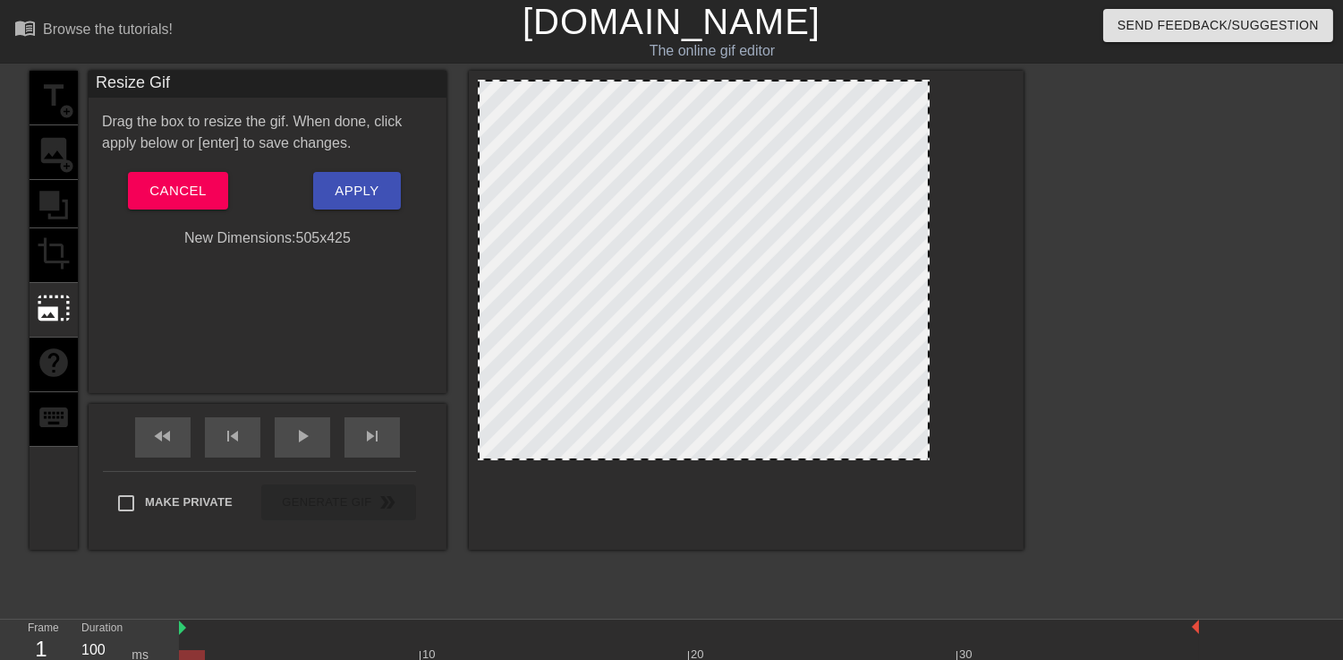
drag, startPoint x: 1011, startPoint y: 103, endPoint x: 926, endPoint y: 111, distance: 85.4
drag, startPoint x: 844, startPoint y: 141, endPoint x: 848, endPoint y: 215, distance: 74.4
click at [848, 215] on div at bounding box center [704, 270] width 452 height 380
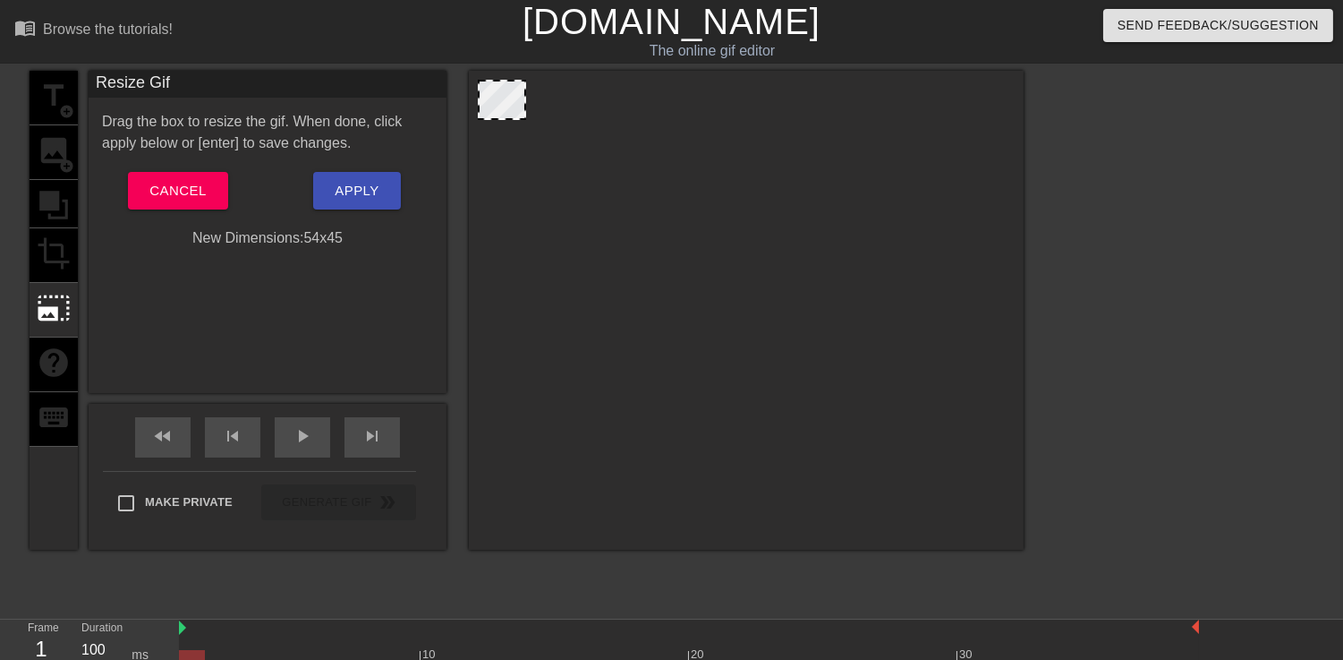
drag, startPoint x: 928, startPoint y: 159, endPoint x: 524, endPoint y: 104, distance: 407.4
click at [349, 181] on span "Apply" at bounding box center [357, 190] width 44 height 23
